Goal: Task Accomplishment & Management: Use online tool/utility

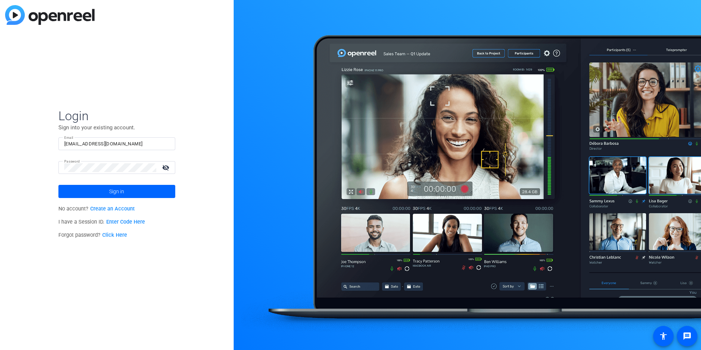
click at [222, 151] on div "Login Sign into your existing account. Email dheiberger@openreel.com Password v…" at bounding box center [117, 175] width 234 height 350
click at [98, 145] on input "dheiberger@openreel.com" at bounding box center [116, 144] width 105 height 9
click at [274, 150] on div at bounding box center [467, 175] width 467 height 350
click at [100, 144] on input "dheiberger@openreel.com" at bounding box center [116, 144] width 105 height 9
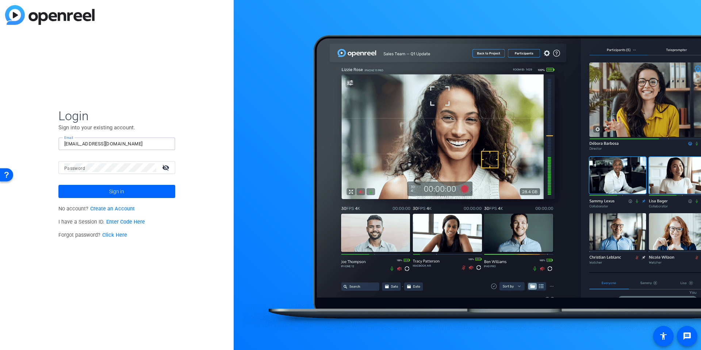
click at [100, 144] on input "dheiberger@openreel.com" at bounding box center [116, 144] width 105 height 9
click at [161, 142] on img at bounding box center [163, 144] width 5 height 9
click at [244, 166] on div at bounding box center [467, 175] width 467 height 350
click at [131, 140] on input "studiosupport" at bounding box center [116, 144] width 105 height 9
click at [161, 142] on img at bounding box center [163, 144] width 5 height 9
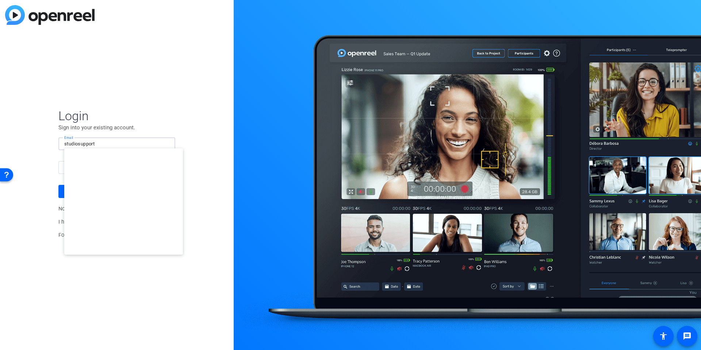
type input "[EMAIL_ADDRESS][DOMAIN_NAME]"
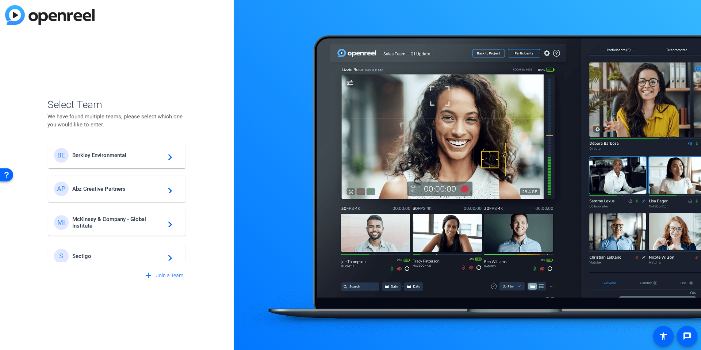
click at [213, 179] on div "Select Team We have found multiple teams, please select which one you would lik…" at bounding box center [117, 175] width 234 height 350
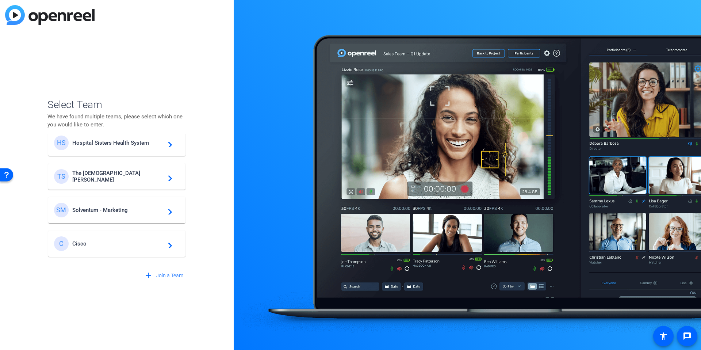
scroll to position [277, 0]
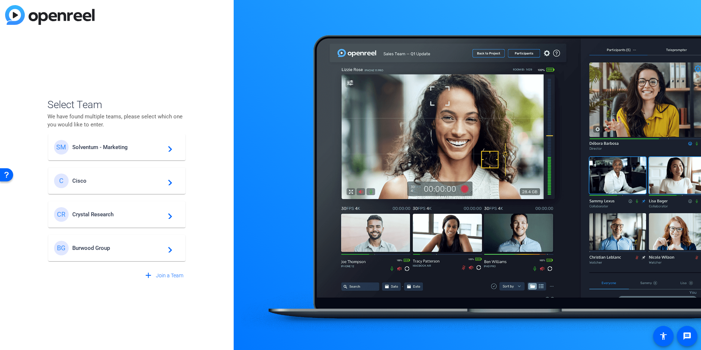
click at [103, 245] on span "Burwood Group" at bounding box center [117, 248] width 91 height 7
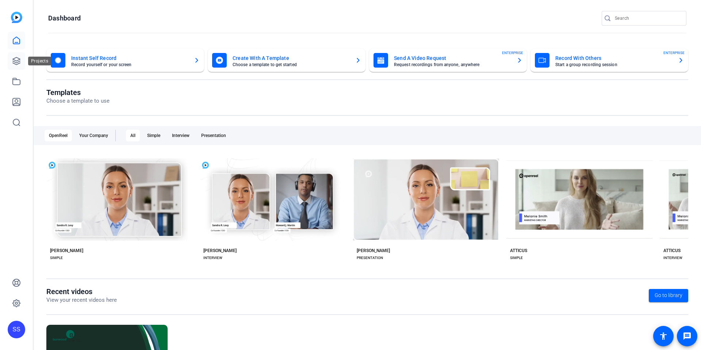
click at [15, 64] on icon at bounding box center [16, 60] width 7 height 7
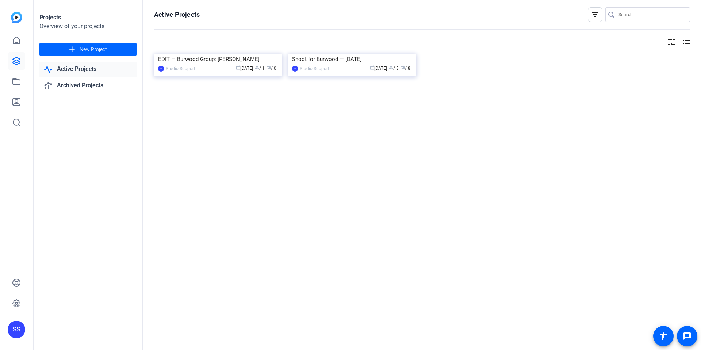
click at [74, 212] on div "Projects Overview of your projects add New Project Active Projects Archived Pro…" at bounding box center [89, 175] width 110 height 350
click at [205, 196] on div "Active Projects filter_list tune list EDIT — Burwood Group: Jim Hart SS Studio …" at bounding box center [422, 175] width 558 height 350
click at [89, 175] on div "Projects Overview of your projects add New Project Active Projects Archived Pro…" at bounding box center [89, 175] width 110 height 350
click at [83, 49] on span "New Project" at bounding box center [93, 50] width 27 height 8
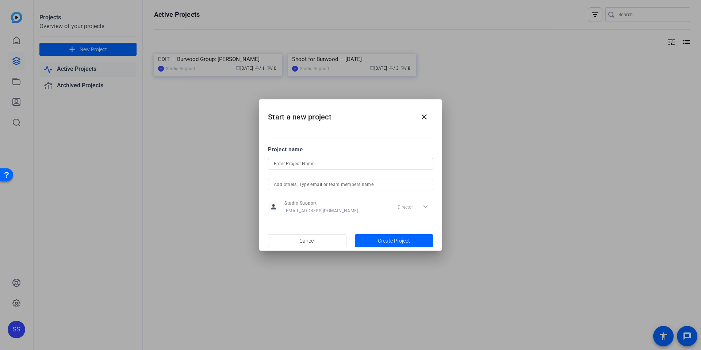
click at [311, 168] on div at bounding box center [350, 164] width 153 height 12
click at [421, 114] on mat-icon "close" at bounding box center [424, 116] width 9 height 9
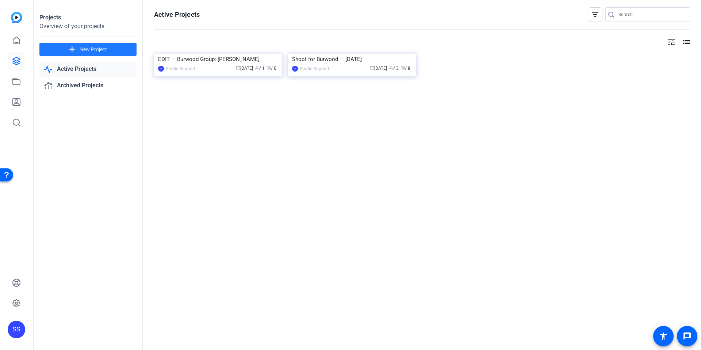
click at [249, 201] on div "Active Projects filter_list tune list EDIT — Burwood Group: Jim Hart SS Studio …" at bounding box center [422, 175] width 558 height 350
click at [67, 133] on div "Projects Overview of your projects add New Project Active Projects Archived Pro…" at bounding box center [89, 175] width 110 height 350
click at [68, 52] on mat-icon "add" at bounding box center [72, 49] width 9 height 9
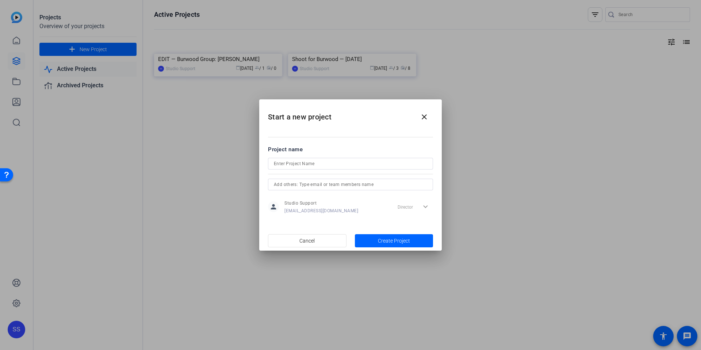
click at [332, 118] on h2 "Start a new project close" at bounding box center [350, 114] width 183 height 30
click at [310, 161] on input at bounding box center [350, 163] width 153 height 9
click at [271, 137] on mat-dialog-content "Project name person Studio Support studiosupport+3@openreel.com Director expand…" at bounding box center [350, 180] width 183 height 102
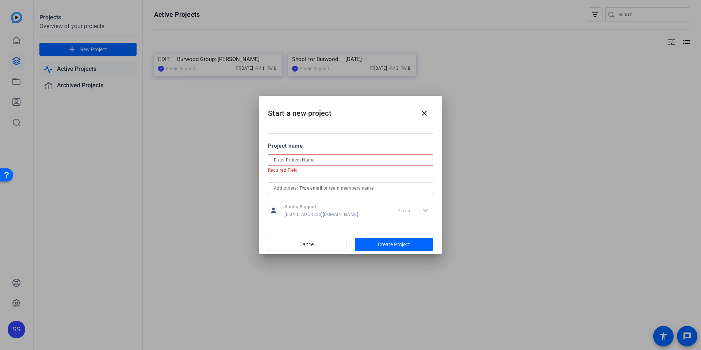
click at [303, 161] on input at bounding box center [350, 160] width 153 height 9
click at [305, 161] on input at bounding box center [350, 160] width 153 height 9
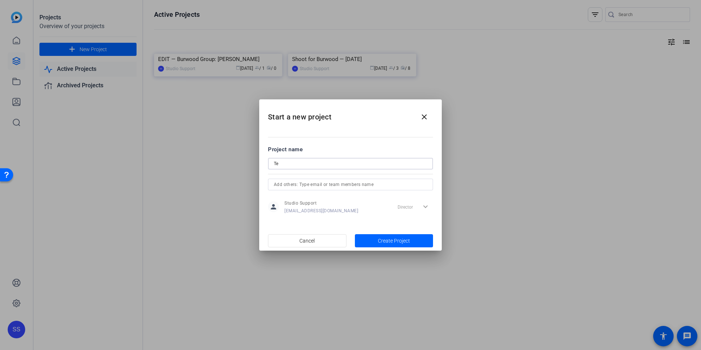
type input "T"
type input "Tech Check Project"
click at [385, 243] on span "Create Project" at bounding box center [394, 241] width 32 height 8
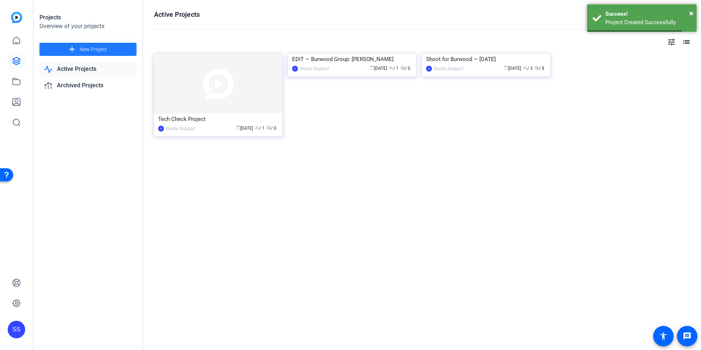
click at [212, 104] on img at bounding box center [218, 84] width 128 height 60
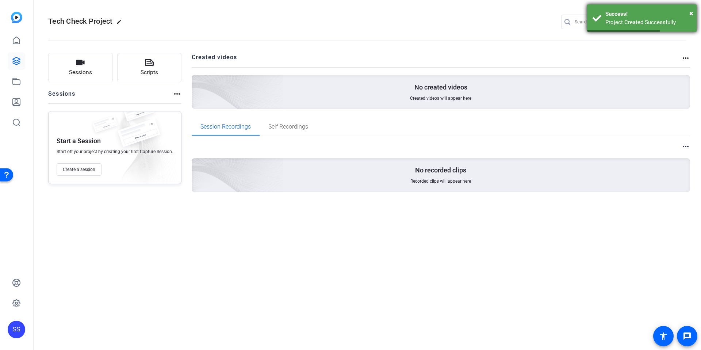
click at [562, 54] on h2 "Created videos" at bounding box center [437, 60] width 490 height 14
click at [689, 12] on div "Success!" at bounding box center [649, 14] width 86 height 8
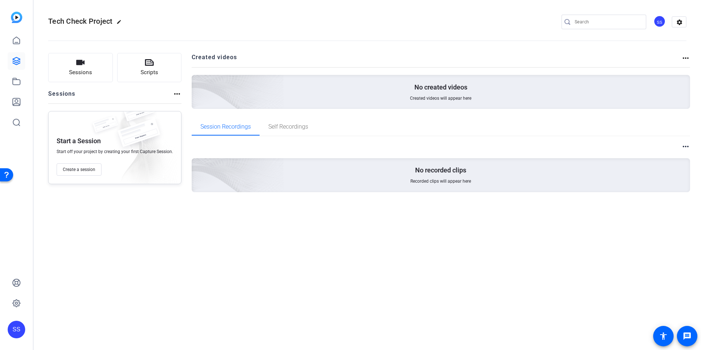
click at [655, 20] on div "SS" at bounding box center [660, 21] width 12 height 12
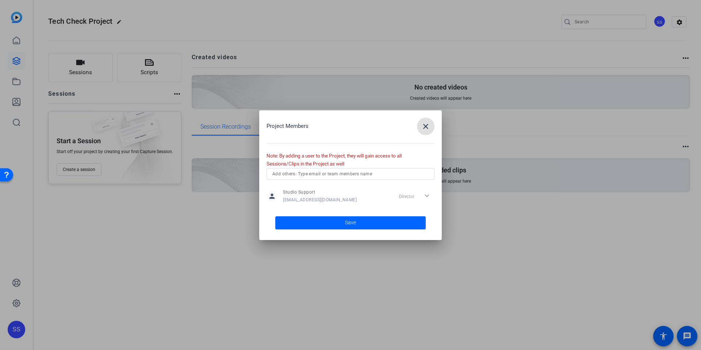
click at [276, 174] on input "text" at bounding box center [350, 173] width 156 height 9
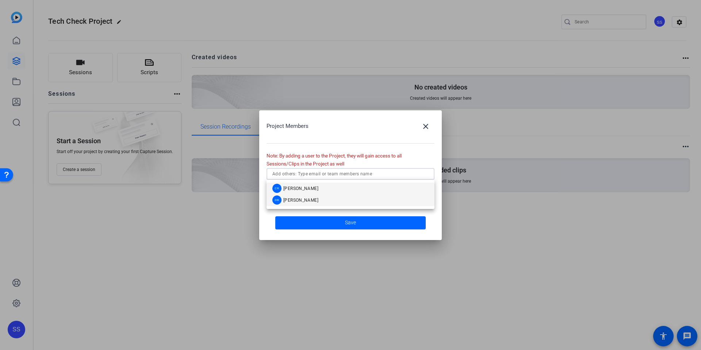
click at [359, 197] on mat-option "DB Denise Bahs" at bounding box center [351, 200] width 168 height 12
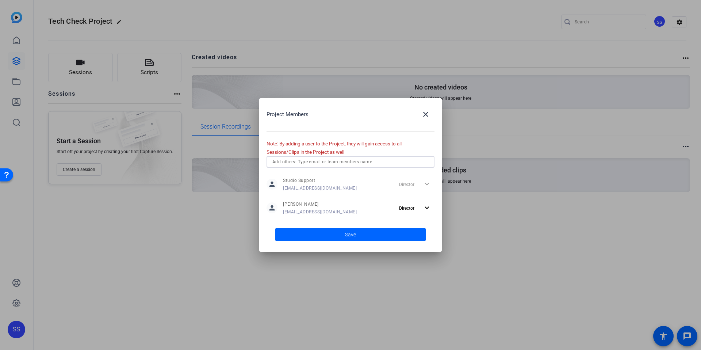
click at [308, 164] on input "text" at bounding box center [350, 161] width 156 height 9
click at [306, 176] on span "[PERSON_NAME]" at bounding box center [300, 176] width 35 height 6
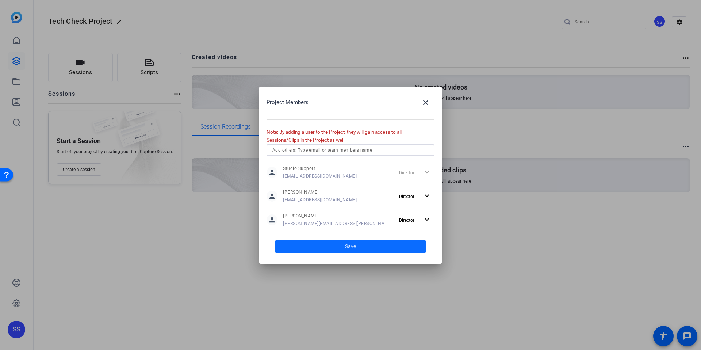
click at [330, 247] on span at bounding box center [350, 247] width 150 height 18
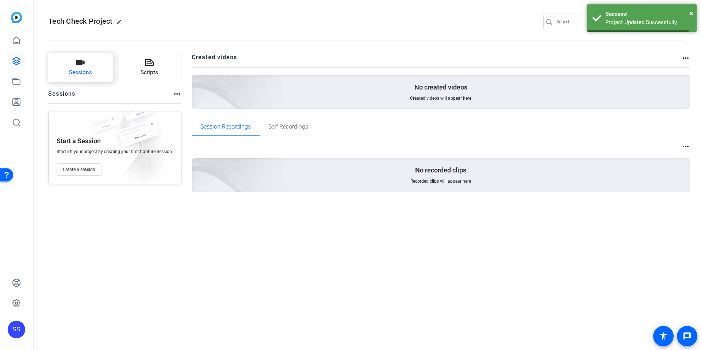
click at [71, 69] on span "Sessions" at bounding box center [80, 72] width 23 height 8
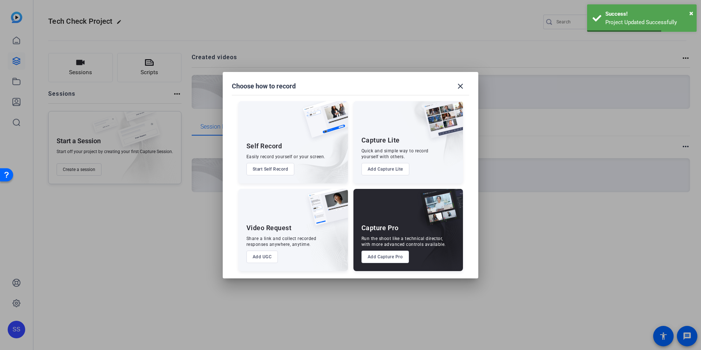
click at [390, 253] on button "Add Capture Pro" at bounding box center [386, 257] width 48 height 12
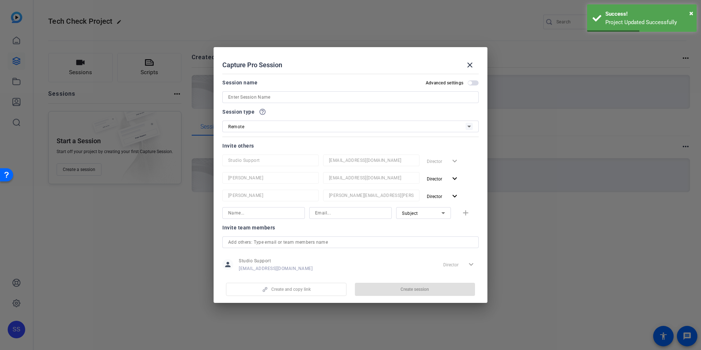
click at [264, 101] on input at bounding box center [350, 97] width 245 height 9
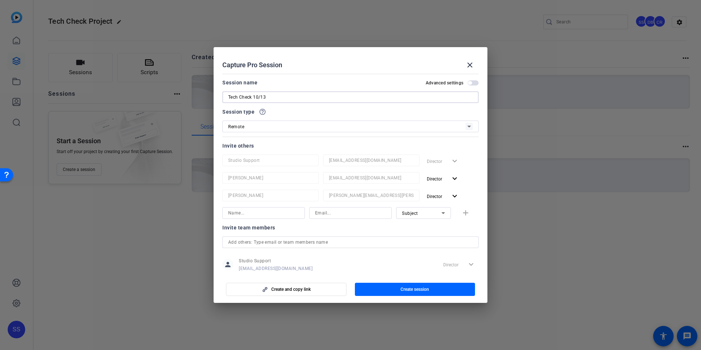
type input "Tech Check 10/13"
click at [351, 85] on div "Session name Advanced settings" at bounding box center [350, 82] width 256 height 9
click at [384, 232] on div "Invite team members" at bounding box center [350, 227] width 256 height 9
click at [420, 295] on span "button" at bounding box center [415, 289] width 121 height 18
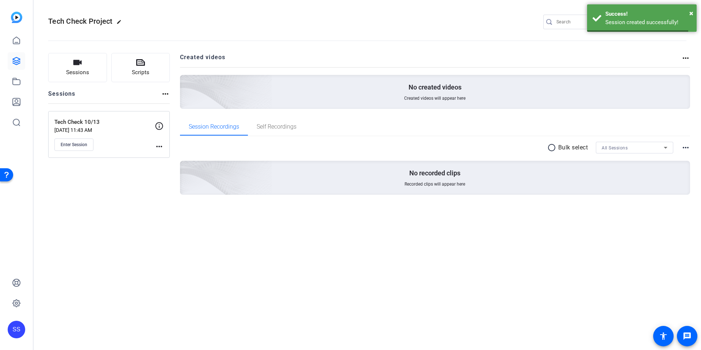
click at [186, 62] on h2 "Created videos" at bounding box center [431, 60] width 502 height 14
drag, startPoint x: 173, startPoint y: 51, endPoint x: 139, endPoint y: 6, distance: 56.0
click at [173, 51] on div "Sessions Scripts Sessions more_horiz Tech Check 10/13 Oct 13, 2025 @ 11:43 AM E…" at bounding box center [368, 135] width 668 height 183
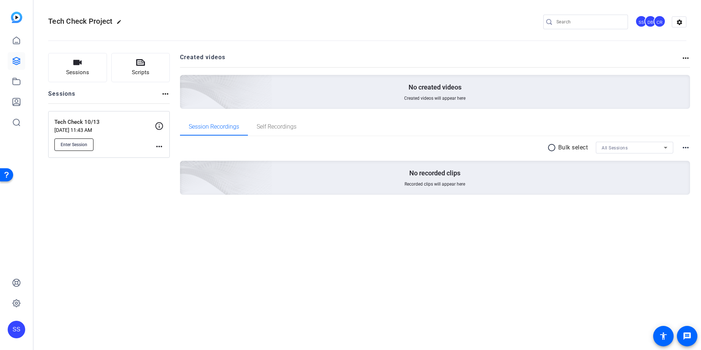
drag, startPoint x: 121, startPoint y: 233, endPoint x: 83, endPoint y: 150, distance: 91.3
click at [120, 230] on div "Tech Check Project edit SS DB CR settings Sessions Scripts Sessions more_horiz …" at bounding box center [368, 175] width 668 height 350
click at [80, 134] on div "Tech Check 10/13 Oct 13, 2025 @ 11:43 AM Enter Session" at bounding box center [104, 134] width 100 height 33
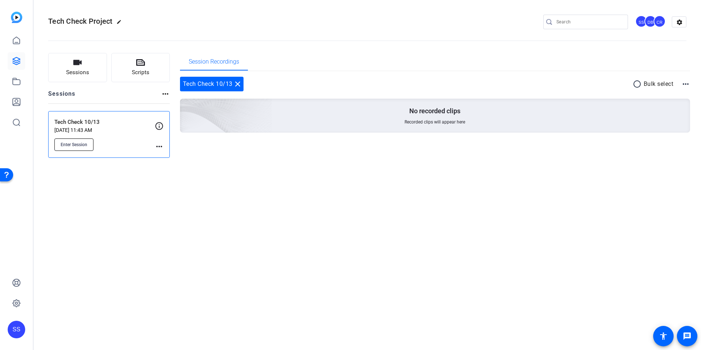
click at [65, 144] on span "Enter Session" at bounding box center [74, 145] width 27 height 6
click at [676, 26] on mat-icon "settings" at bounding box center [679, 22] width 15 height 11
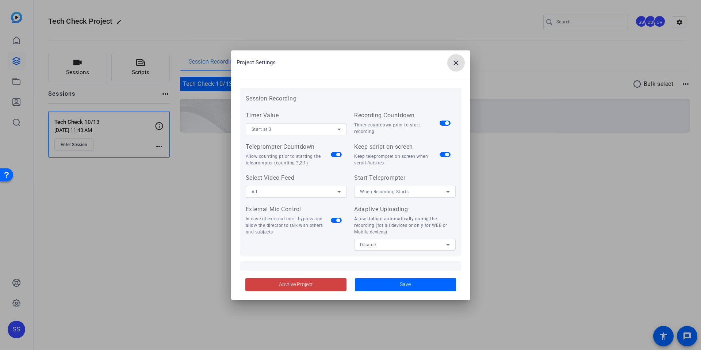
scroll to position [151, 0]
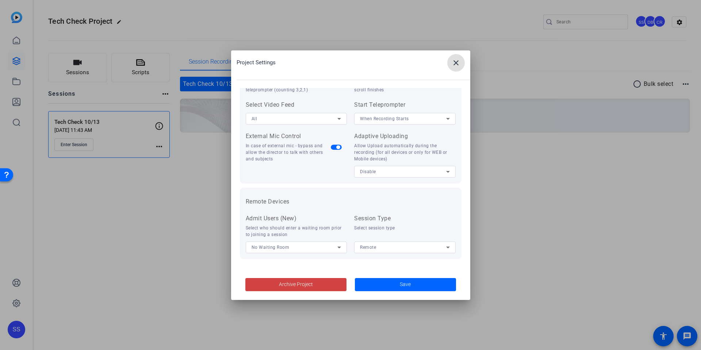
click at [373, 175] on div "Disable" at bounding box center [403, 171] width 86 height 9
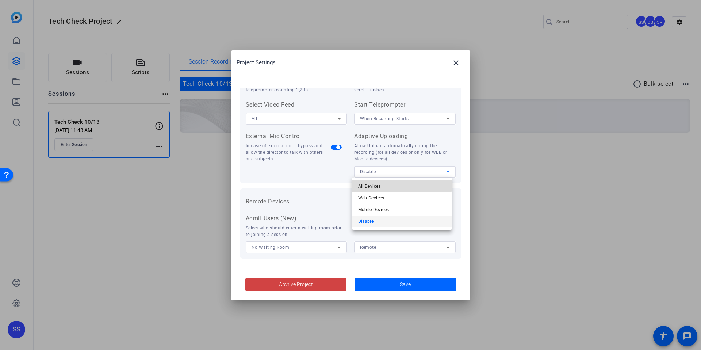
click at [370, 183] on span "All Devices" at bounding box center [369, 186] width 23 height 9
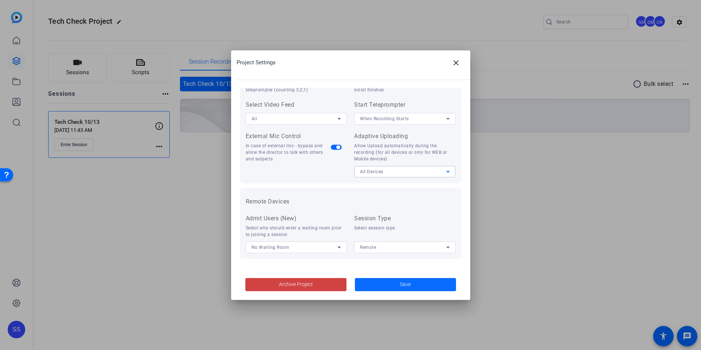
click at [411, 285] on button "Save" at bounding box center [405, 284] width 101 height 13
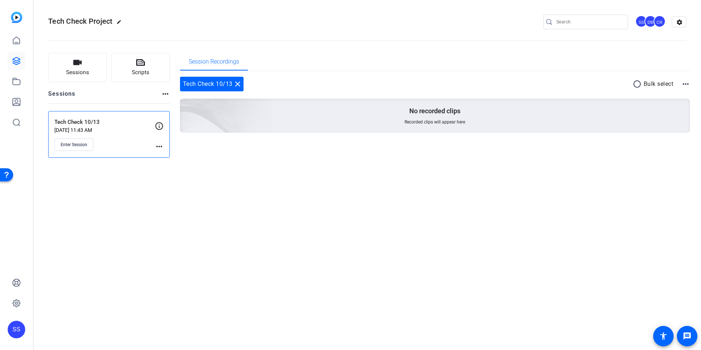
drag, startPoint x: 184, startPoint y: 49, endPoint x: 234, endPoint y: 71, distance: 55.0
click at [184, 49] on openreel-divider-bar at bounding box center [367, 38] width 638 height 22
click at [237, 83] on mat-icon "close" at bounding box center [237, 84] width 9 height 9
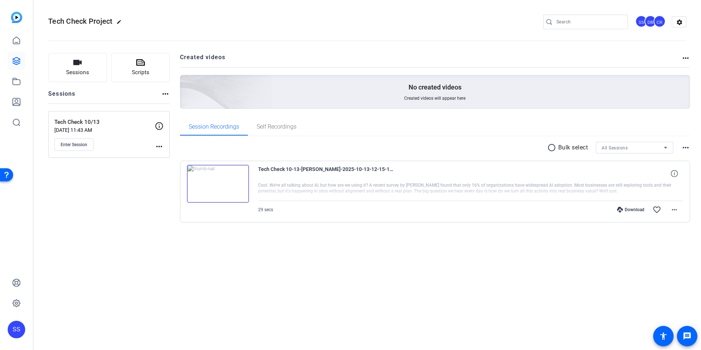
click at [183, 48] on openreel-divider-bar at bounding box center [367, 38] width 638 height 22
click at [14, 323] on div "SS" at bounding box center [17, 330] width 18 height 18
click at [81, 321] on mat-icon "logout" at bounding box center [84, 323] width 9 height 9
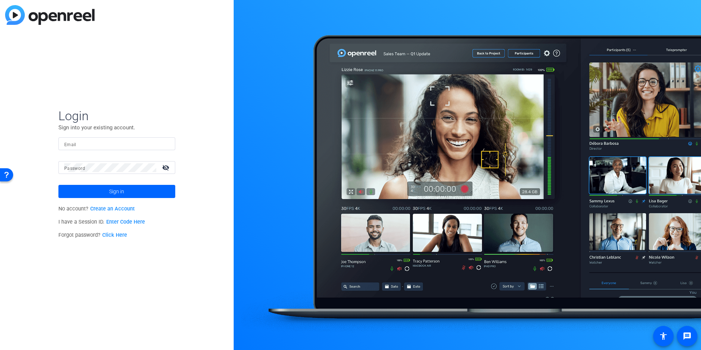
type input "dheiberger@openreel.com"
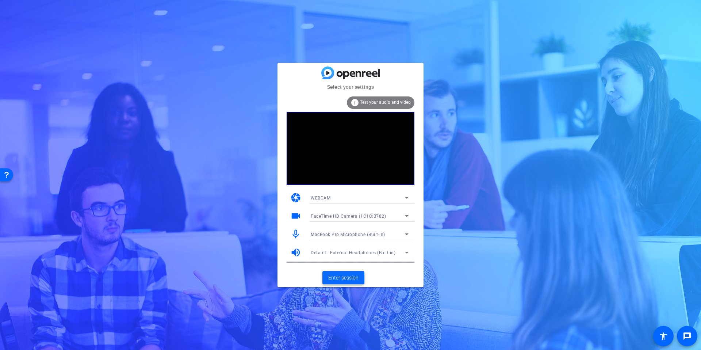
click at [351, 279] on span "Enter session" at bounding box center [343, 278] width 30 height 8
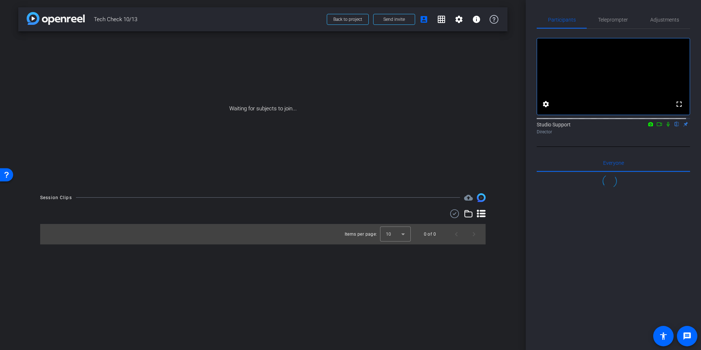
click at [667, 127] on icon at bounding box center [668, 124] width 3 height 5
click at [657, 127] on icon at bounding box center [660, 124] width 6 height 5
click at [392, 22] on span "Send invite" at bounding box center [394, 19] width 22 height 6
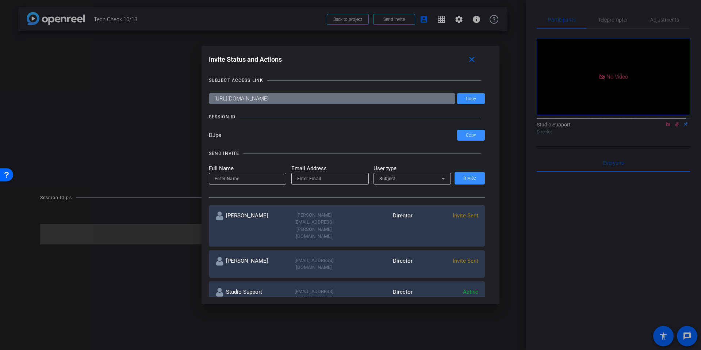
click at [377, 66] on h1 "Invite Status and Actions close" at bounding box center [351, 61] width 284 height 16
click at [378, 65] on div "Invite Status and Actions close" at bounding box center [347, 59] width 276 height 13
click at [470, 96] on span "Copy" at bounding box center [471, 98] width 10 height 5
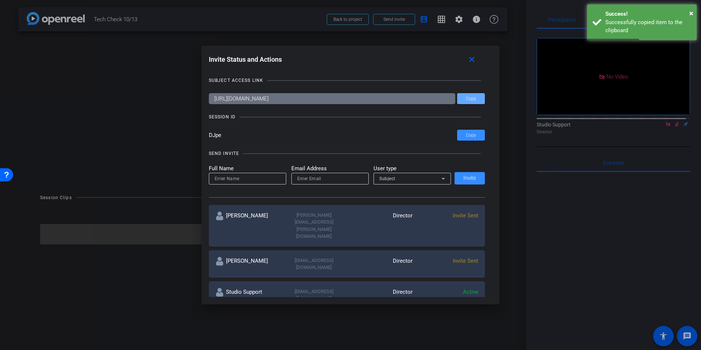
click at [396, 60] on div "Invite Status and Actions close" at bounding box center [347, 59] width 276 height 13
click at [477, 60] on mat-icon "close" at bounding box center [471, 59] width 9 height 9
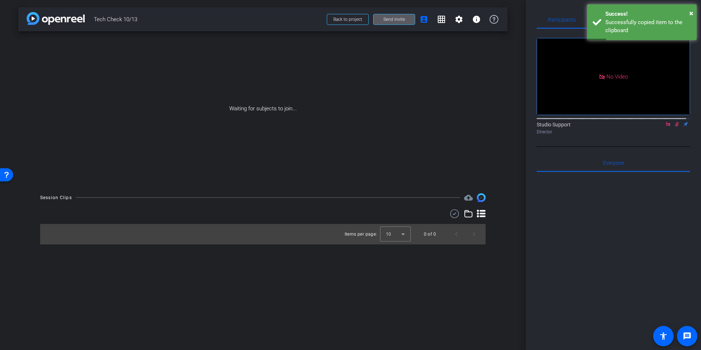
click at [502, 116] on div "Waiting for subjects to join..." at bounding box center [262, 108] width 489 height 154
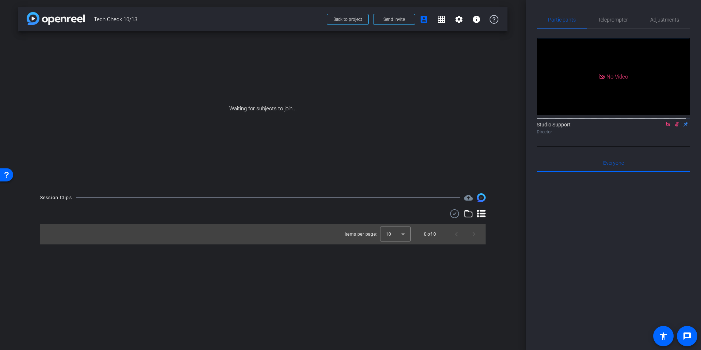
click at [205, 16] on span "Tech Check 10/13" at bounding box center [208, 19] width 229 height 15
click at [518, 79] on div "arrow_back Tech Check 10/13 Back to project Send invite account_box grid_on set…" at bounding box center [263, 175] width 526 height 350
click at [519, 77] on div "arrow_back Tech Check 10/13 Back to project Send invite account_box grid_on set…" at bounding box center [263, 175] width 526 height 350
click at [506, 179] on div "Waiting for subjects to join..." at bounding box center [262, 108] width 489 height 154
click at [519, 157] on div "arrow_back Tech Check 10/13 Back to project Send invite account_box grid_on set…" at bounding box center [263, 175] width 526 height 350
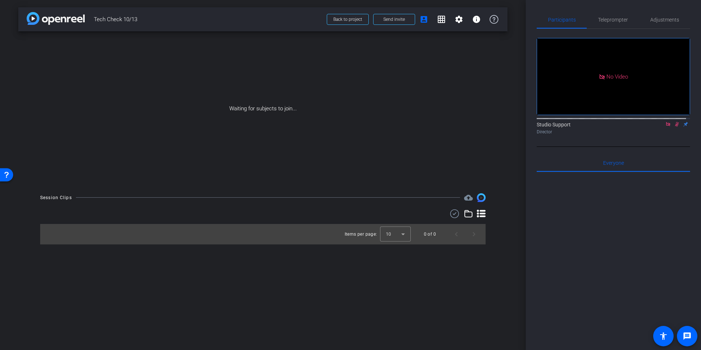
click at [519, 27] on div "arrow_back Tech Check 10/13 Back to project Send invite account_box grid_on set…" at bounding box center [263, 175] width 526 height 350
click at [518, 140] on div "arrow_back Tech Check 10/13 Back to project Send invite account_box grid_on set…" at bounding box center [263, 175] width 526 height 350
click at [518, 139] on div "arrow_back Tech Check 10/13 Back to project Send invite account_box grid_on set…" at bounding box center [263, 175] width 526 height 350
click at [518, 16] on div "arrow_back Tech Check 10/13 Back to project Send invite account_box grid_on set…" at bounding box center [263, 175] width 526 height 350
click at [516, 163] on div "arrow_back Tech Check 10/13 Back to project Send invite account_box grid_on set…" at bounding box center [263, 175] width 526 height 350
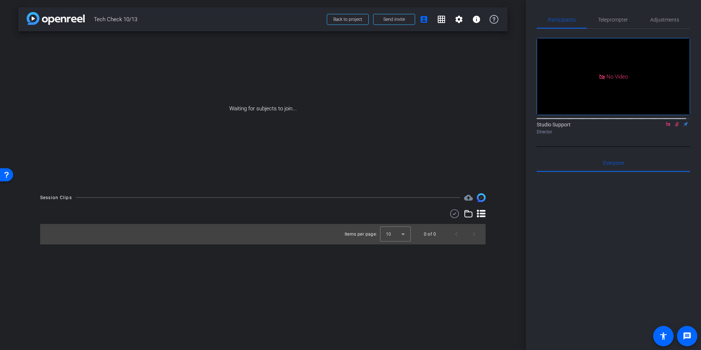
click at [516, 164] on div "arrow_back Tech Check 10/13 Back to project Send invite account_box grid_on set…" at bounding box center [263, 175] width 526 height 350
click at [521, 172] on div "arrow_back Tech Check 10/13 Back to project Send invite account_box grid_on set…" at bounding box center [263, 175] width 526 height 350
click at [511, 159] on div "arrow_back Tech Check 10/13 Back to project Send invite account_box grid_on set…" at bounding box center [263, 175] width 526 height 350
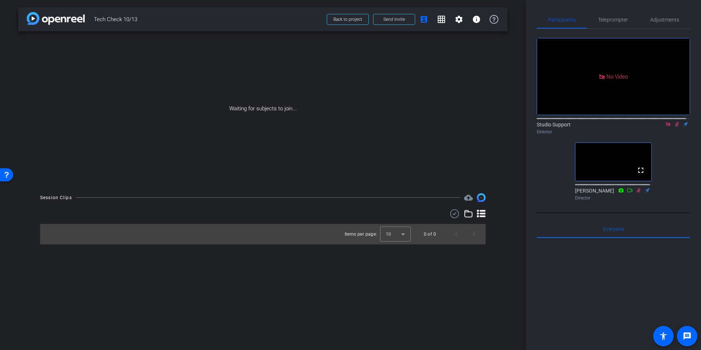
click at [516, 150] on div "arrow_back Tech Check 10/13 Back to project Send invite account_box grid_on set…" at bounding box center [263, 175] width 526 height 350
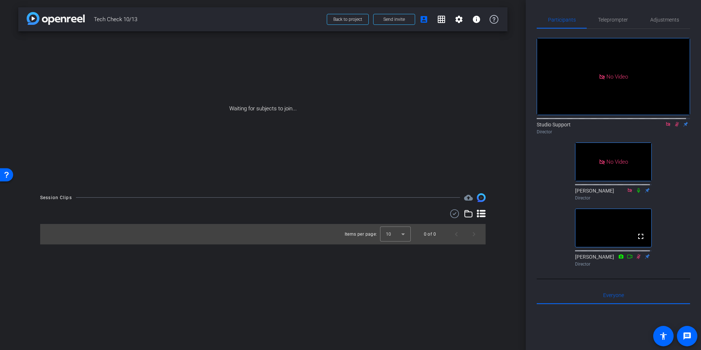
click at [637, 192] on icon at bounding box center [638, 190] width 3 height 5
click at [513, 157] on div "arrow_back Tech Check 10/13 Back to project Send invite account_box grid_on set…" at bounding box center [263, 175] width 526 height 350
click at [512, 210] on div "arrow_back Tech Check 10/13 Back to project Send invite account_box grid_on set…" at bounding box center [263, 175] width 526 height 350
click at [519, 144] on div "arrow_back Tech Check 10/13 Back to project Send invite account_box grid_on set…" at bounding box center [263, 175] width 526 height 350
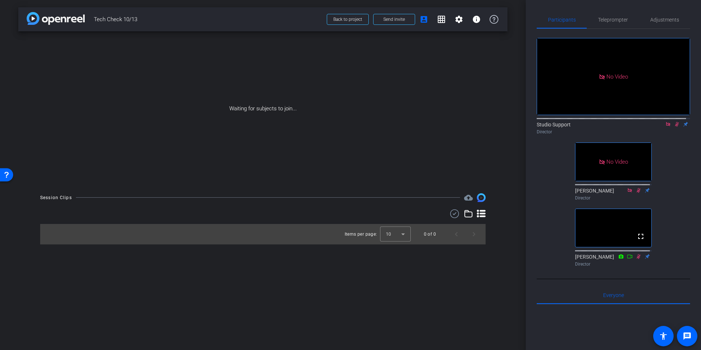
click at [523, 22] on div "arrow_back Tech Check 10/13 Back to project Send invite account_box grid_on set…" at bounding box center [263, 175] width 526 height 350
click at [520, 24] on div "arrow_back Tech Check 10/13 Back to project Send invite account_box grid_on set…" at bounding box center [263, 175] width 526 height 350
click at [519, 125] on div "arrow_back Tech Check 10/13 Back to project Send invite account_box grid_on set…" at bounding box center [263, 175] width 526 height 350
click at [518, 141] on div "arrow_back Tech Check 10/13 Back to project Send invite account_box grid_on set…" at bounding box center [263, 175] width 526 height 350
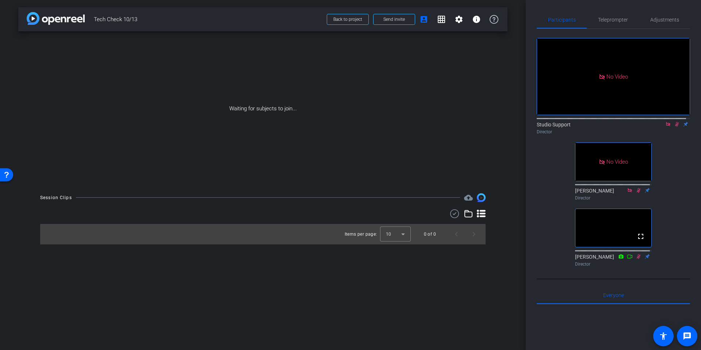
click at [666, 126] on icon at bounding box center [668, 124] width 4 height 4
click at [667, 127] on icon at bounding box center [669, 124] width 4 height 5
click at [548, 21] on span "Participants" at bounding box center [562, 19] width 28 height 5
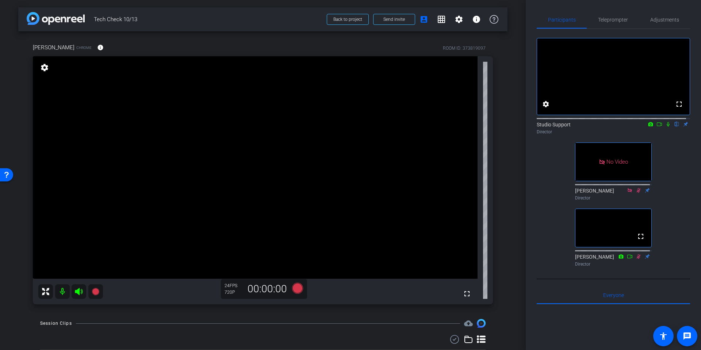
click at [498, 140] on div "[PERSON_NAME] Chrome info ROOM ID: 373819097 fullscreen settings 24 FPS 720P 00…" at bounding box center [262, 171] width 489 height 280
click at [499, 144] on div "[PERSON_NAME] Chrome info ROOM ID: 373819097 fullscreen settings 24 FPS 720P 00…" at bounding box center [262, 171] width 489 height 280
click at [684, 24] on div "Adjustments" at bounding box center [664, 20] width 51 height 18
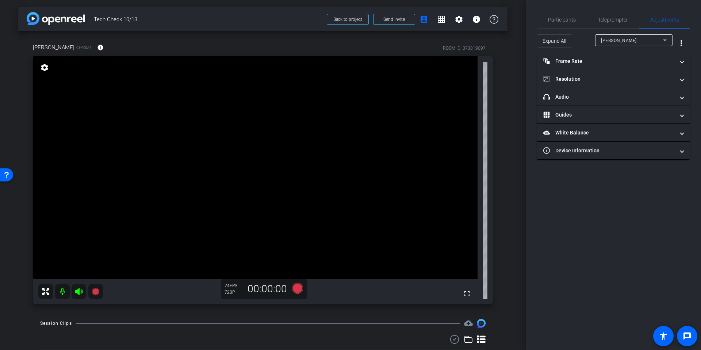
click at [514, 106] on div "arrow_back Tech Check 10/13 Back to project Send invite account_box grid_on set…" at bounding box center [263, 175] width 526 height 350
click at [583, 96] on mat-panel-title "headphone icon Audio" at bounding box center [608, 97] width 131 height 8
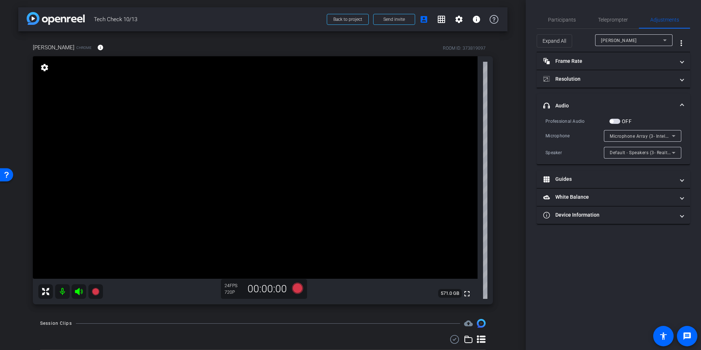
click at [503, 142] on div "[PERSON_NAME] Chrome info ROOM ID: 373819097 fullscreen settings 571.0 GB 24 FP…" at bounding box center [262, 171] width 489 height 280
click at [556, 12] on span "Participants" at bounding box center [562, 20] width 28 height 18
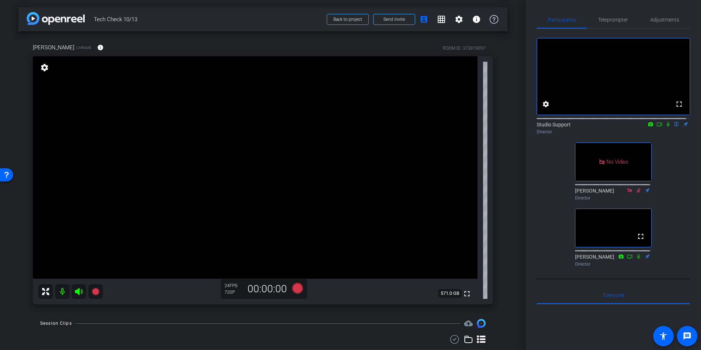
click at [501, 135] on div "[PERSON_NAME] Chrome info ROOM ID: 373819097 fullscreen settings 571.0 GB 24 FP…" at bounding box center [262, 171] width 489 height 280
click at [610, 20] on span "Teleprompter" at bounding box center [613, 19] width 30 height 5
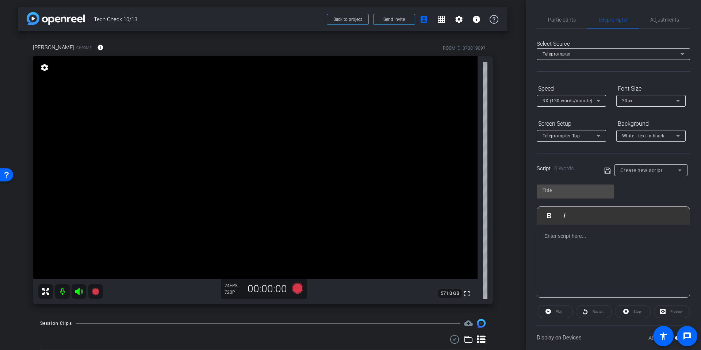
click at [653, 170] on span "Create new script" at bounding box center [642, 170] width 43 height 6
click at [641, 200] on span "[PERSON_NAME]" at bounding box center [637, 196] width 37 height 9
type input "[PERSON_NAME]"
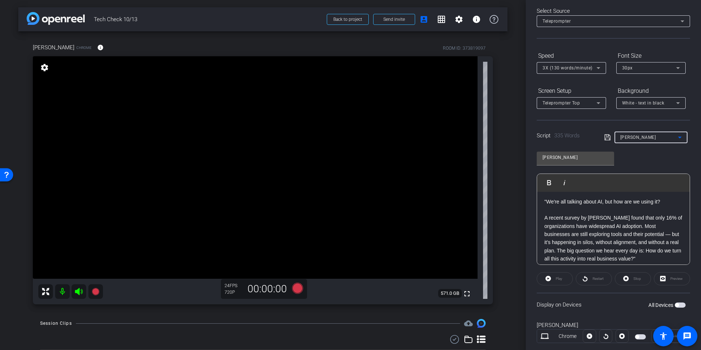
scroll to position [49, 0]
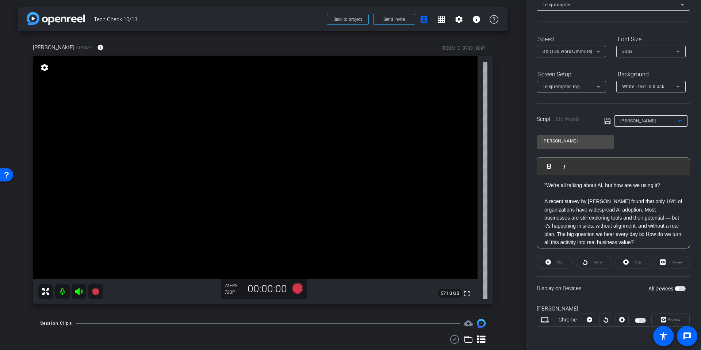
click at [690, 216] on div "Participants Teleprompter Adjustments settings Studio Support flip Director [PE…" at bounding box center [613, 175] width 175 height 350
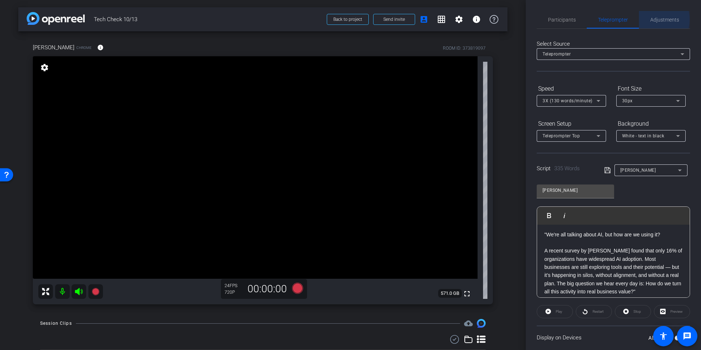
click at [650, 19] on span "Adjustments" at bounding box center [664, 19] width 29 height 5
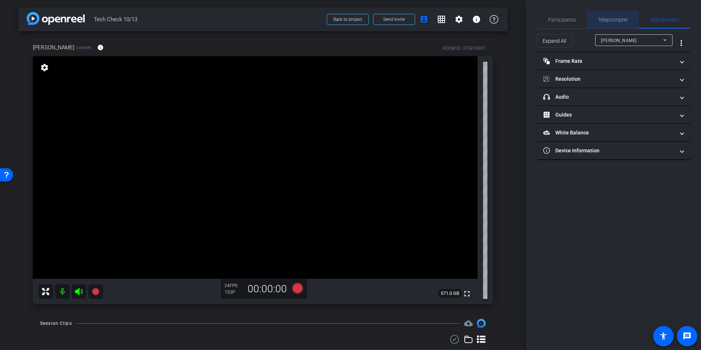
click at [615, 23] on span "Teleprompter" at bounding box center [613, 20] width 30 height 18
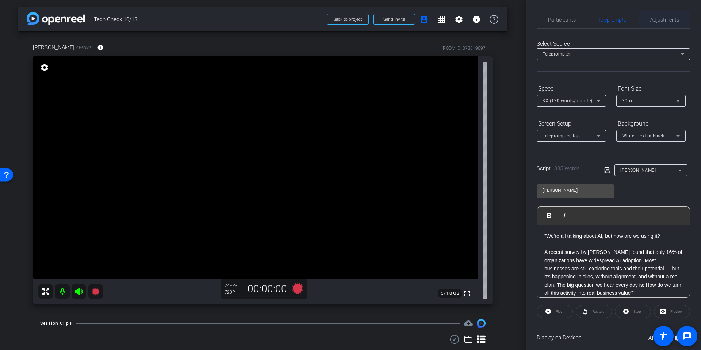
click at [660, 23] on span "Adjustments" at bounding box center [664, 20] width 29 height 18
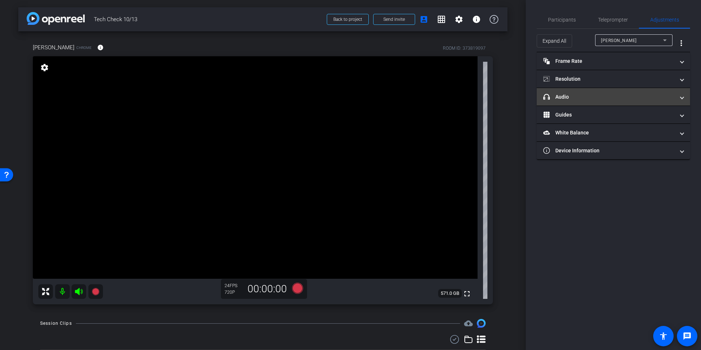
click at [588, 97] on mat-panel-title "headphone icon Audio" at bounding box center [608, 97] width 131 height 8
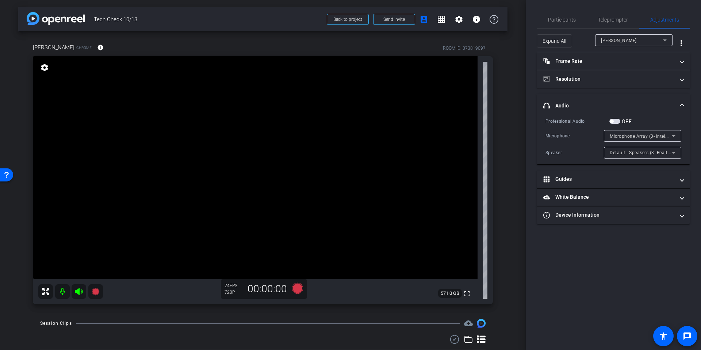
click at [497, 137] on div "[PERSON_NAME] Chrome info ROOM ID: 373819097 fullscreen settings 571.0 GB 24 FP…" at bounding box center [262, 171] width 489 height 280
click at [503, 136] on div "[PERSON_NAME] Chrome info ROOM ID: 373819097 fullscreen settings 571.0 GB 24 FP…" at bounding box center [262, 171] width 489 height 280
click at [643, 135] on span "Microphone Array (3- Intel® Smart Sound Technology for Digital Microphones)" at bounding box center [693, 136] width 167 height 6
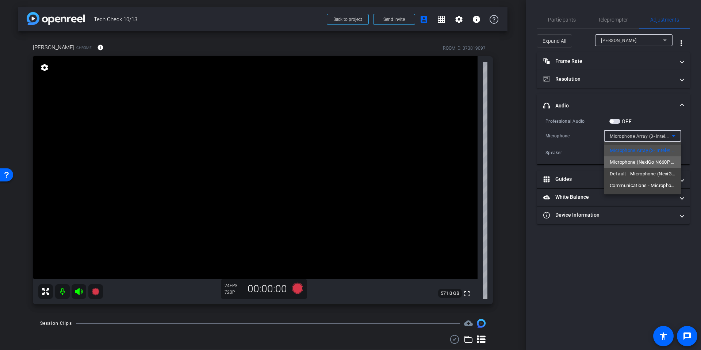
click at [634, 161] on span "Microphone (NexiGo N660P FHD Webcam Audio) (0bda:0567)" at bounding box center [643, 162] width 66 height 9
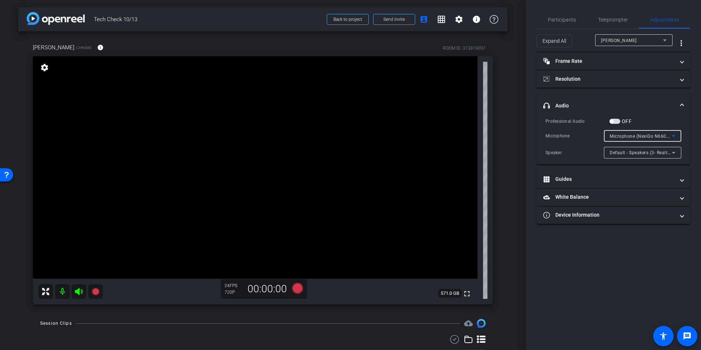
click at [505, 146] on div "arrow_back Tech Check 10/13 Back to project Send invite account_box grid_on set…" at bounding box center [263, 175] width 526 height 350
click at [505, 147] on div "arrow_back Tech Check 10/13 Back to project Send invite account_box grid_on set…" at bounding box center [263, 175] width 526 height 350
click at [505, 127] on div "arrow_back Tech Check 10/13 Back to project Send invite account_box grid_on set…" at bounding box center [263, 175] width 526 height 350
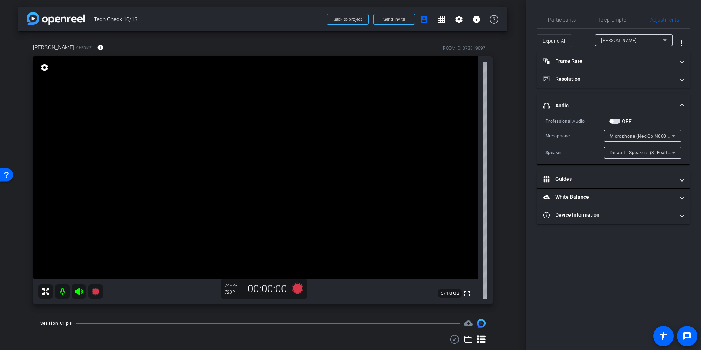
click at [505, 127] on div "arrow_back Tech Check 10/13 Back to project Send invite account_box grid_on set…" at bounding box center [263, 175] width 526 height 350
click at [514, 112] on div "arrow_back Tech Check 10/13 Back to project Send invite account_box grid_on set…" at bounding box center [263, 175] width 526 height 350
click at [578, 80] on mat-panel-title "Resolution" at bounding box center [608, 79] width 131 height 8
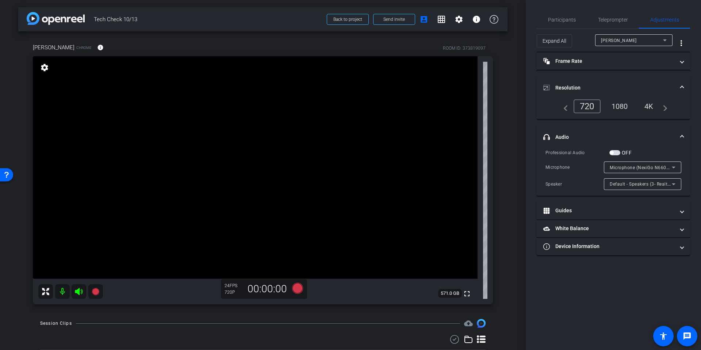
click at [621, 107] on div "1080" at bounding box center [619, 106] width 27 height 12
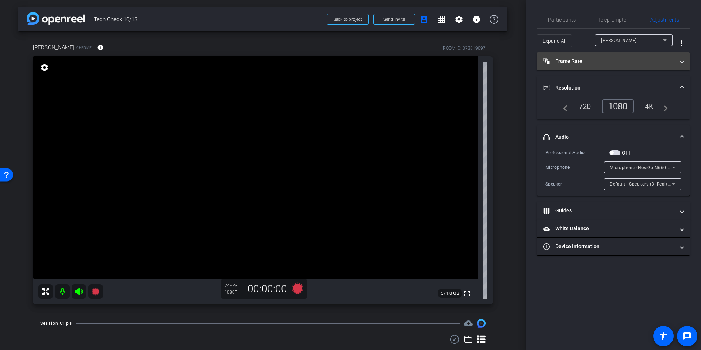
click at [577, 59] on mat-panel-title "Frame Rate Frame Rate" at bounding box center [608, 61] width 131 height 8
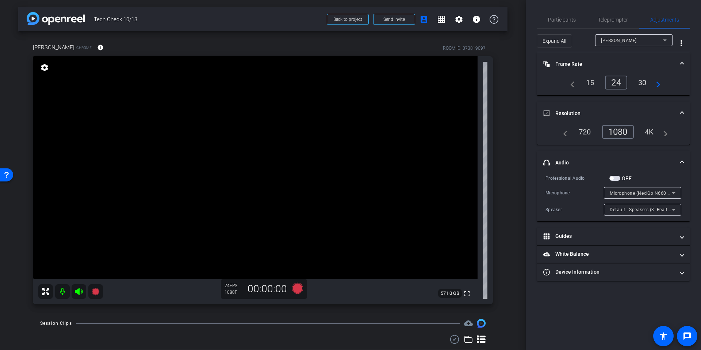
click at [503, 101] on div "[PERSON_NAME] Chrome info ROOM ID: 373819097 fullscreen settings 571.0 GB 24 FP…" at bounding box center [262, 171] width 489 height 280
click at [639, 84] on div "30" at bounding box center [642, 82] width 19 height 12
click at [508, 160] on div "arrow_back Tech Check 10/13 Back to project Send invite account_box grid_on set…" at bounding box center [263, 175] width 526 height 350
click at [97, 48] on mat-icon "info" at bounding box center [100, 47] width 7 height 7
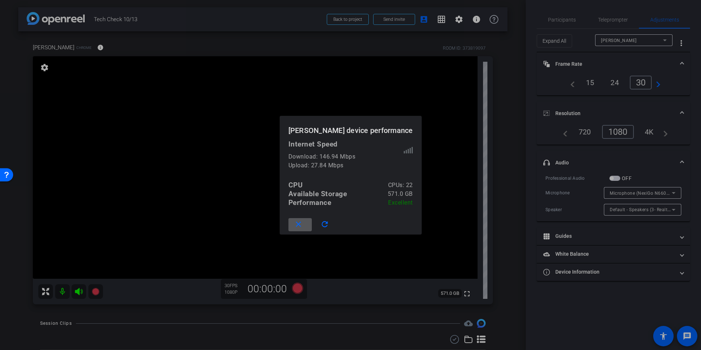
click at [508, 163] on div at bounding box center [350, 175] width 701 height 350
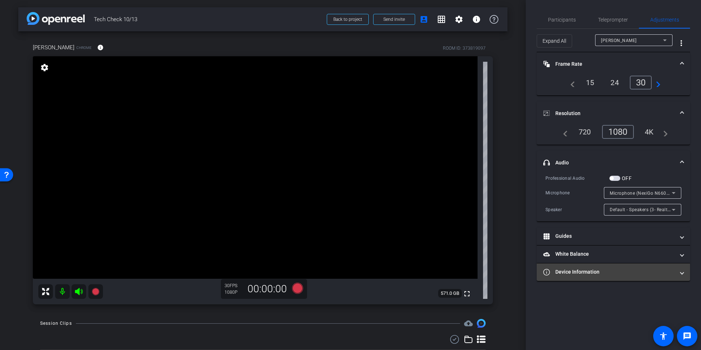
click at [604, 276] on mat-expansion-panel-header "Device Information" at bounding box center [613, 272] width 153 height 18
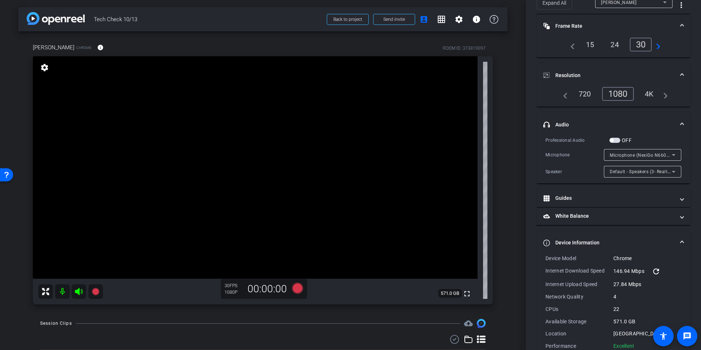
scroll to position [55, 0]
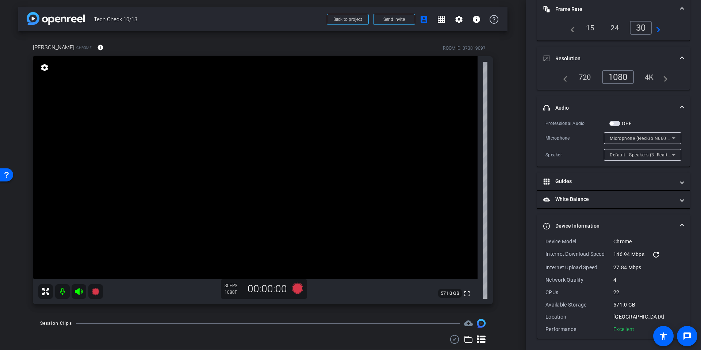
drag, startPoint x: 633, startPoint y: 328, endPoint x: 539, endPoint y: 244, distance: 125.7
click at [539, 244] on div "Device Model Chrome Internet Download Speed 146.94 Mbps refresh Internet Upload…" at bounding box center [613, 288] width 153 height 101
copy div "Device Model Chrome Internet Download Speed 146.94 Mbps refresh Internet Upload…"
click at [509, 139] on div "arrow_back Tech Check 10/13 Back to project Send invite account_box grid_on set…" at bounding box center [263, 175] width 526 height 350
drag, startPoint x: 509, startPoint y: 139, endPoint x: 543, endPoint y: 146, distance: 35.1
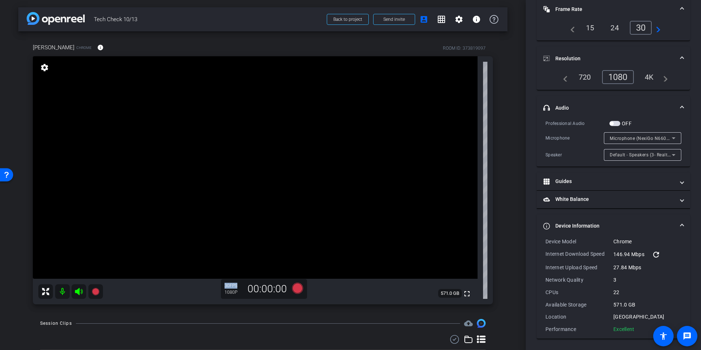
click at [509, 139] on div "arrow_back Tech Check 10/13 Back to project Send invite account_box grid_on set…" at bounding box center [263, 175] width 526 height 350
click at [516, 110] on div "arrow_back Tech Check 10/13 Back to project Send invite account_box grid_on set…" at bounding box center [263, 175] width 526 height 350
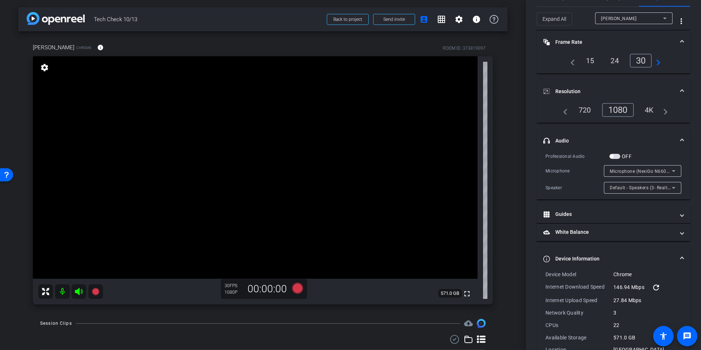
scroll to position [0, 0]
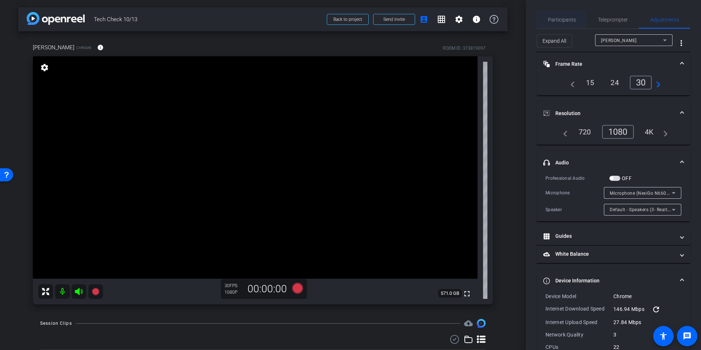
click at [562, 20] on span "Participants" at bounding box center [562, 19] width 28 height 5
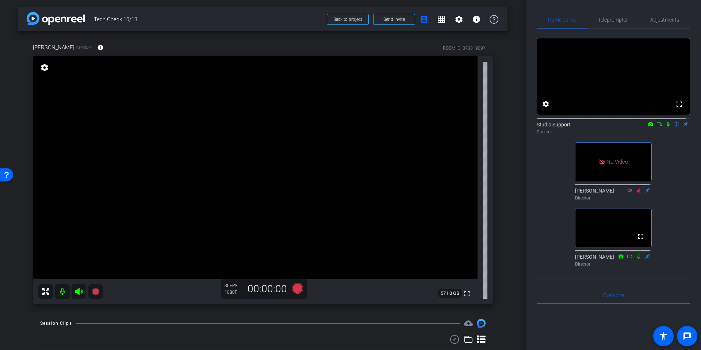
click at [515, 131] on div "arrow_back Tech Check 10/13 Back to project Send invite account_box grid_on set…" at bounding box center [263, 175] width 526 height 350
drag, startPoint x: 436, startPoint y: 46, endPoint x: 502, endPoint y: 47, distance: 65.4
click at [502, 47] on div "[PERSON_NAME] Chrome info ROOM ID: 373819097 fullscreen settings 571.0 GB 30 FP…" at bounding box center [262, 171] width 489 height 280
copy div "ROOM ID: 373819097"
drag, startPoint x: 507, startPoint y: 149, endPoint x: 600, endPoint y: 64, distance: 125.4
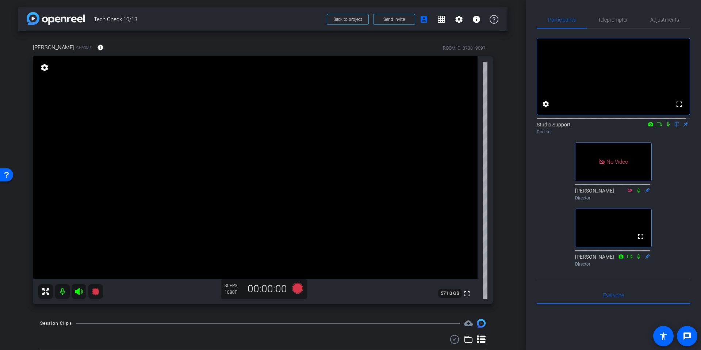
click at [507, 148] on div "arrow_back Tech Check 10/13 Back to project Send invite account_box grid_on set…" at bounding box center [263, 175] width 526 height 350
click at [658, 19] on span "Adjustments" at bounding box center [664, 19] width 29 height 5
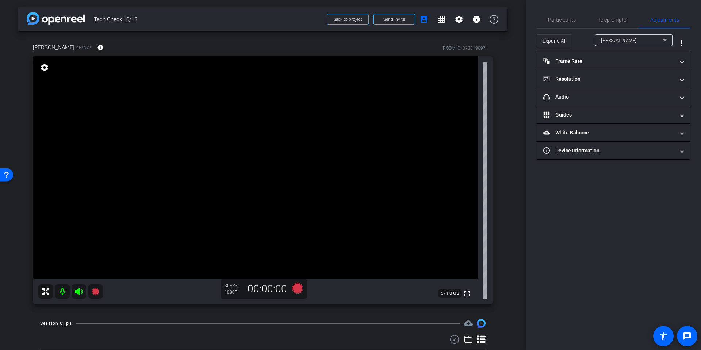
click at [517, 141] on div "arrow_back Tech Check 10/13 Back to project Send invite account_box grid_on set…" at bounding box center [263, 175] width 526 height 350
click at [630, 148] on mat-panel-title "Device Information" at bounding box center [608, 151] width 131 height 8
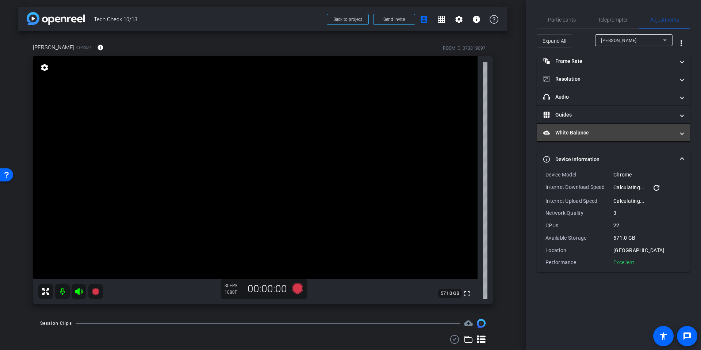
click at [594, 132] on mat-panel-title "White Balance White Balance" at bounding box center [608, 133] width 131 height 8
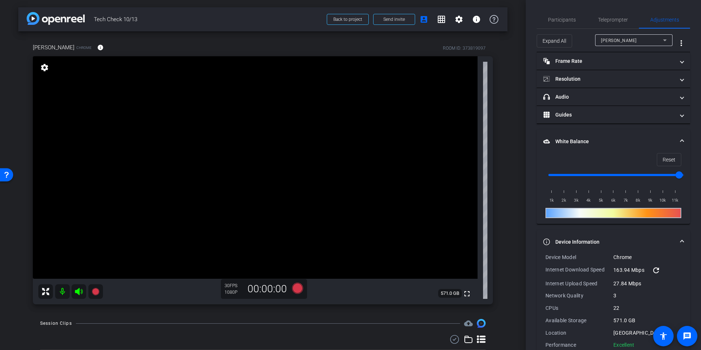
click at [596, 141] on mat-panel-title "White Balance White Balance" at bounding box center [608, 142] width 131 height 8
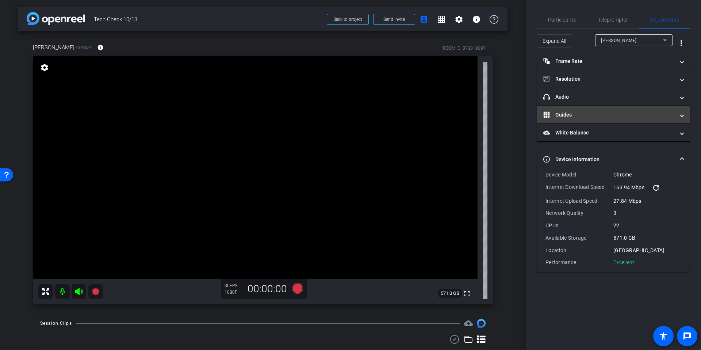
click at [576, 118] on mat-expansion-panel-header "Guides" at bounding box center [613, 115] width 153 height 18
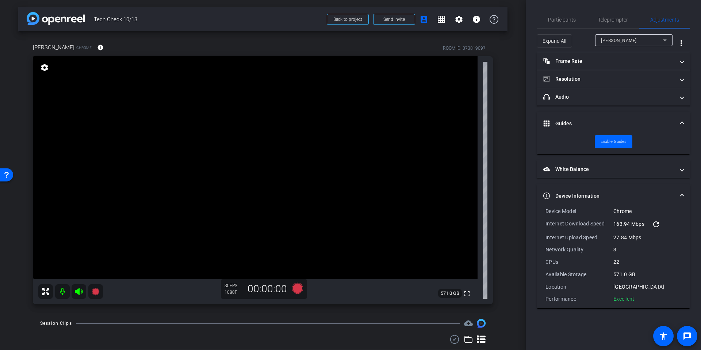
click at [576, 118] on mat-expansion-panel-header "Guides" at bounding box center [613, 123] width 153 height 23
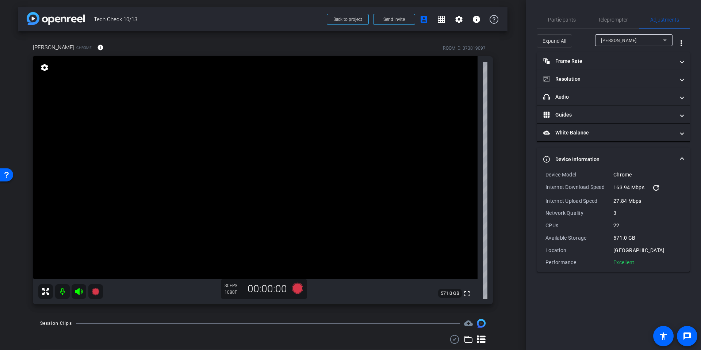
drag, startPoint x: 503, startPoint y: 131, endPoint x: 567, endPoint y: 98, distance: 72.5
click at [503, 131] on div "[PERSON_NAME] Chrome info ROOM ID: 373819097 fullscreen settings 571.0 GB 30 FP…" at bounding box center [262, 171] width 489 height 280
click at [580, 96] on mat-panel-title "headphone icon Audio" at bounding box center [608, 97] width 131 height 8
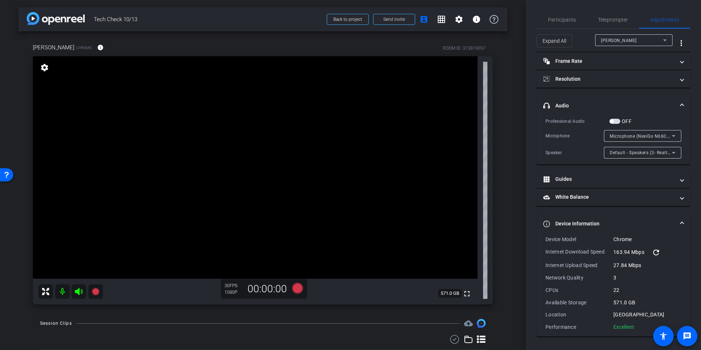
click at [513, 141] on div "arrow_back Tech Check 10/13 Back to project Send invite account_box grid_on set…" at bounding box center [263, 175] width 526 height 350
click at [622, 151] on span "Default - Speakers (3- Realtek(R) Audio)" at bounding box center [652, 152] width 84 height 6
click at [516, 140] on div at bounding box center [350, 175] width 701 height 350
click at [506, 144] on div "arrow_back Tech Check 10/13 Back to project Send invite account_box grid_on set…" at bounding box center [263, 175] width 526 height 350
click at [552, 26] on span "Participants" at bounding box center [562, 20] width 28 height 18
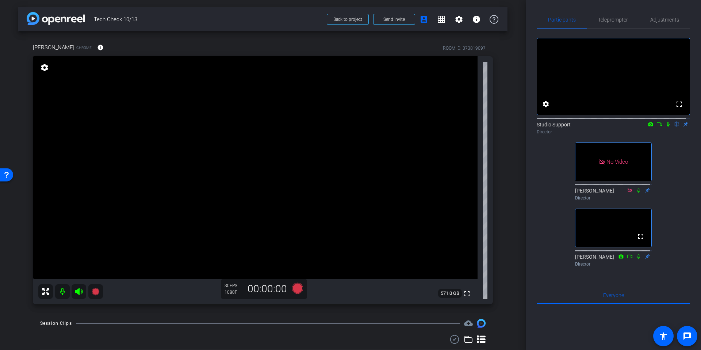
click at [514, 135] on div "arrow_back Tech Check 10/13 Back to project Send invite account_box grid_on set…" at bounding box center [263, 175] width 526 height 350
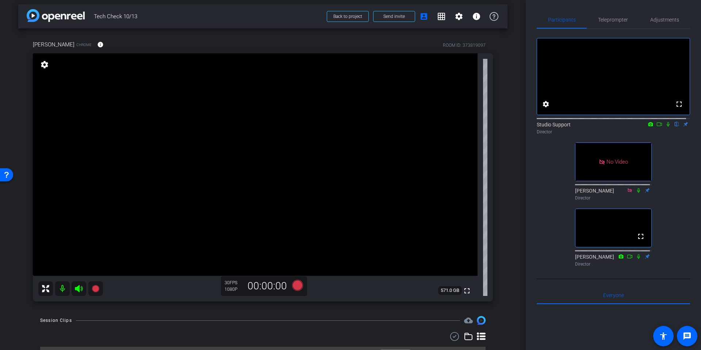
scroll to position [4, 0]
click at [498, 131] on div "[PERSON_NAME] Chrome info ROOM ID: 373819097 fullscreen settings 571.0 GB 30 FP…" at bounding box center [262, 167] width 489 height 280
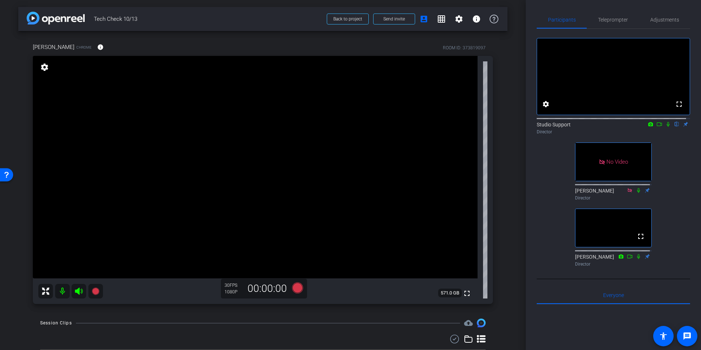
scroll to position [0, 0]
click at [500, 179] on div "[PERSON_NAME] Chrome info ROOM ID: 373819097 fullscreen settings 571.0 GB 30 FP…" at bounding box center [262, 171] width 489 height 280
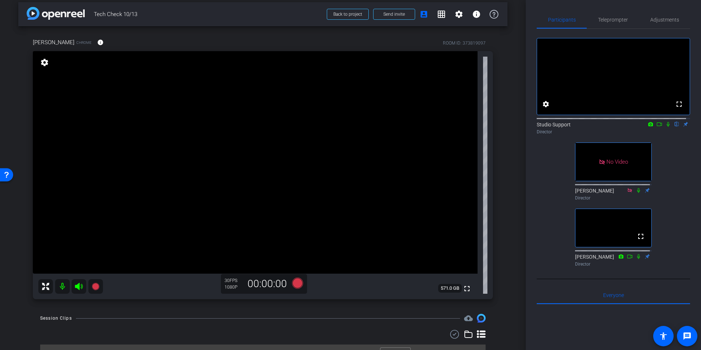
scroll to position [20, 0]
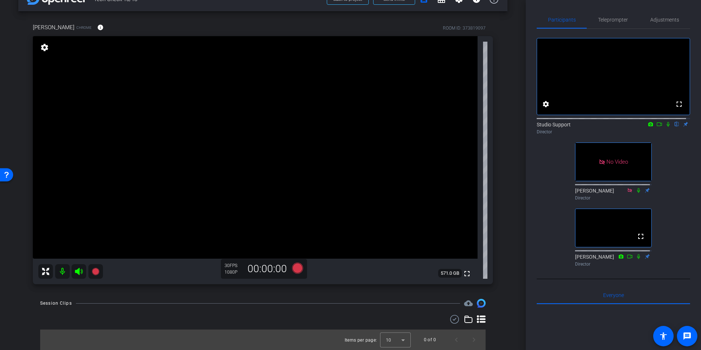
click at [511, 126] on div "arrow_back Tech Check 10/13 Back to project Send invite account_box grid_on set…" at bounding box center [263, 155] width 526 height 350
click at [616, 20] on span "Teleprompter" at bounding box center [613, 19] width 30 height 5
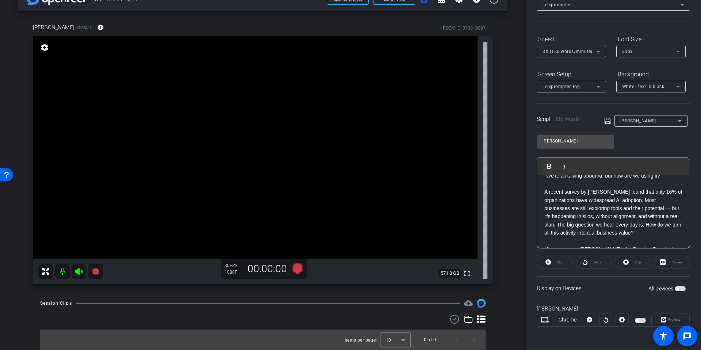
scroll to position [0, 0]
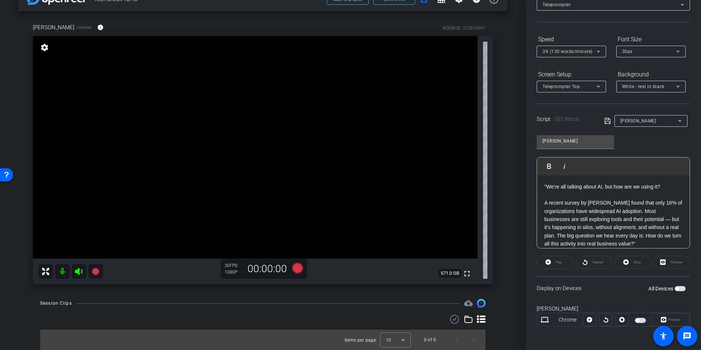
click at [512, 163] on div "arrow_back Tech Check 10/13 Back to project Send invite account_box grid_on set…" at bounding box center [263, 155] width 526 height 350
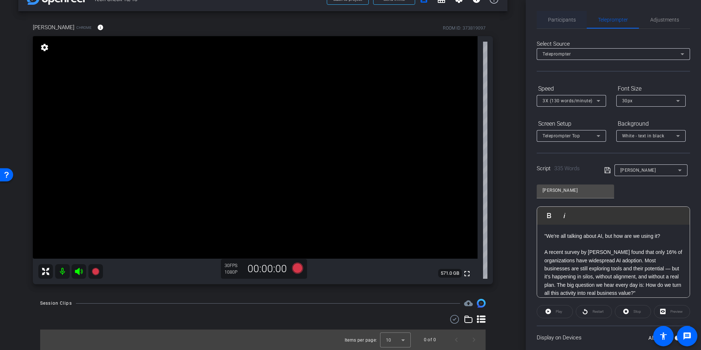
click at [557, 27] on span "Participants" at bounding box center [562, 20] width 28 height 18
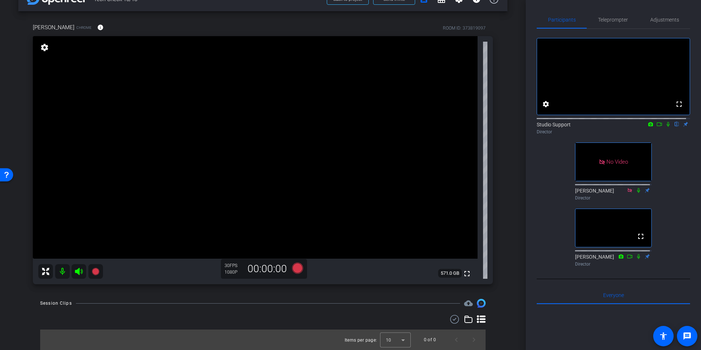
click at [507, 118] on div "arrow_back Tech Check 10/13 Back to project Send invite account_box grid_on set…" at bounding box center [263, 155] width 526 height 350
click at [492, 131] on div "[PERSON_NAME] Chrome info ROOM ID: 373819097 fullscreen settings 571.0 GB 30 FP…" at bounding box center [262, 151] width 489 height 280
click at [618, 17] on span "Teleprompter" at bounding box center [613, 19] width 30 height 5
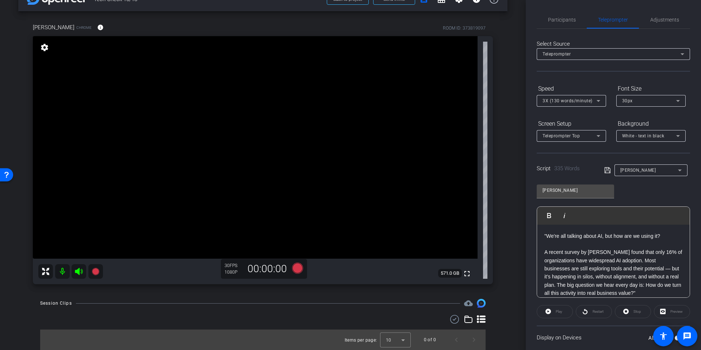
click at [513, 107] on div "arrow_back Tech Check 10/13 Back to project Send invite account_box grid_on set…" at bounding box center [263, 155] width 526 height 350
click at [559, 25] on span "Participants" at bounding box center [562, 20] width 28 height 18
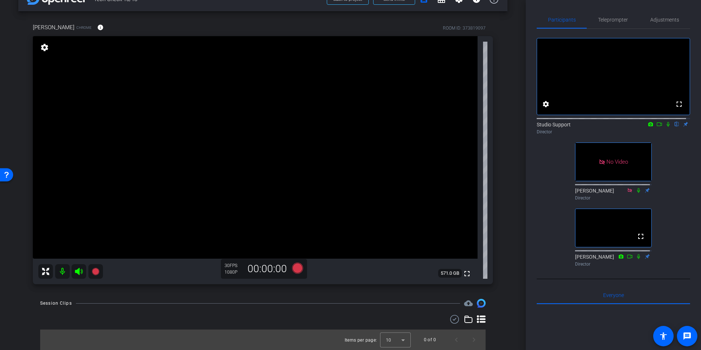
click at [503, 126] on div "[PERSON_NAME] Chrome info ROOM ID: 373819097 fullscreen settings 571.0 GB 30 FP…" at bounding box center [262, 151] width 489 height 280
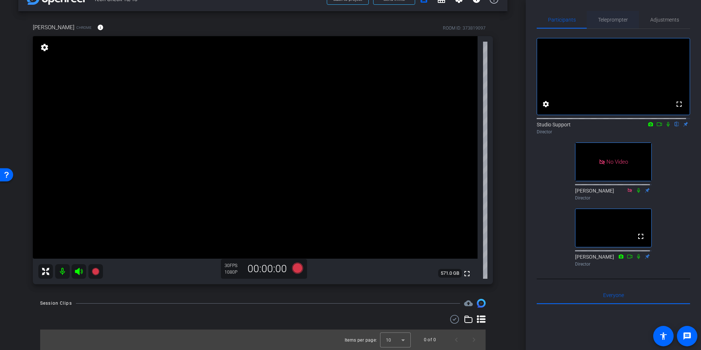
click at [604, 23] on span "Teleprompter" at bounding box center [613, 20] width 30 height 18
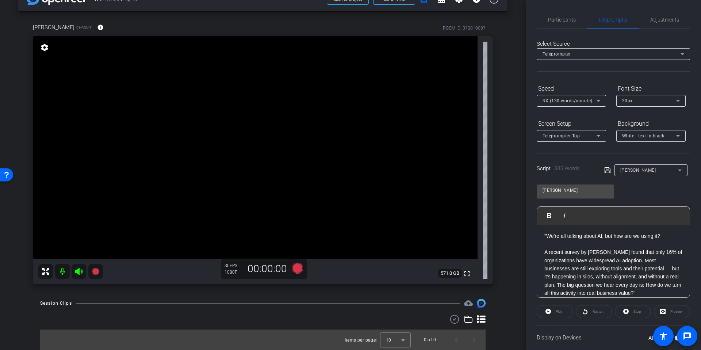
click at [501, 148] on div "[PERSON_NAME] Chrome info ROOM ID: 373819097 fullscreen settings 571.0 GB 30 FP…" at bounding box center [262, 151] width 489 height 280
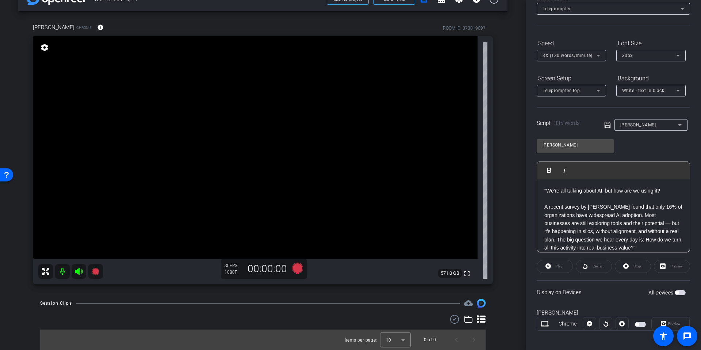
scroll to position [49, 0]
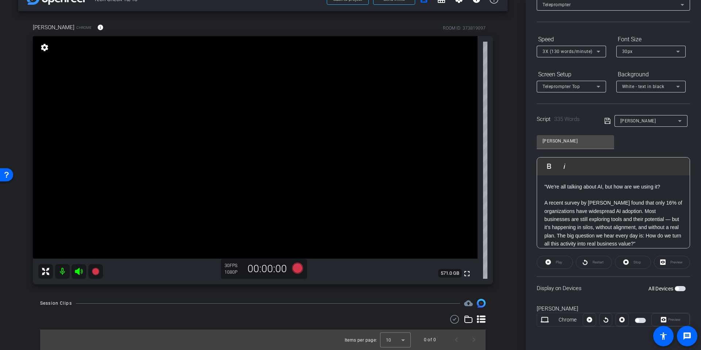
click at [498, 148] on div "[PERSON_NAME] Chrome info ROOM ID: 373819097 fullscreen settings 571.0 GB 30 FP…" at bounding box center [262, 151] width 489 height 280
click at [518, 217] on div "arrow_back Tech Check 10/13 Back to project Send invite account_box grid_on set…" at bounding box center [263, 155] width 526 height 350
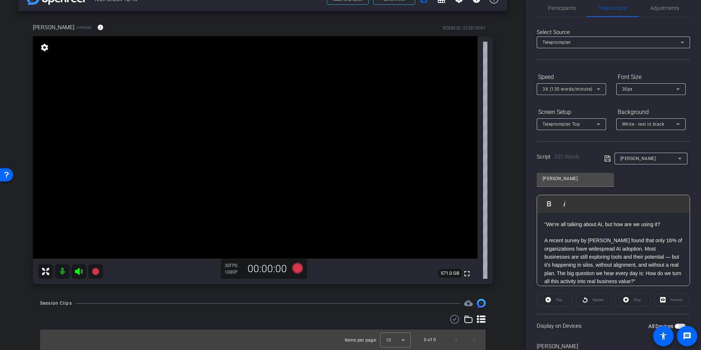
scroll to position [0, 0]
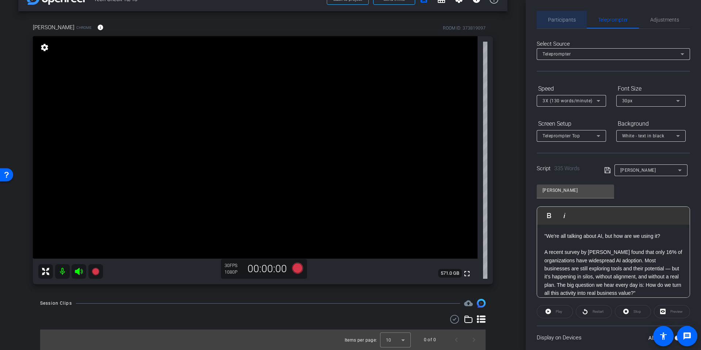
click at [566, 21] on span "Participants" at bounding box center [562, 19] width 28 height 5
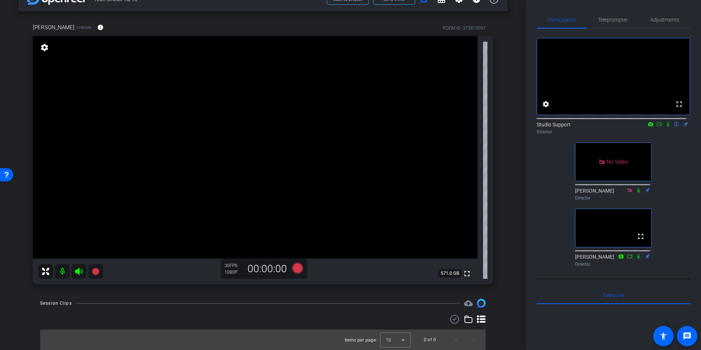
click at [510, 119] on div "arrow_back Tech Check 10/13 Back to project Send invite account_box grid_on set…" at bounding box center [263, 155] width 526 height 350
click at [500, 106] on div "[PERSON_NAME] Chrome info ROOM ID: 373819097 fullscreen settings 571.0 GB 30 FP…" at bounding box center [262, 151] width 489 height 280
click at [615, 23] on span "Teleprompter" at bounding box center [613, 20] width 30 height 18
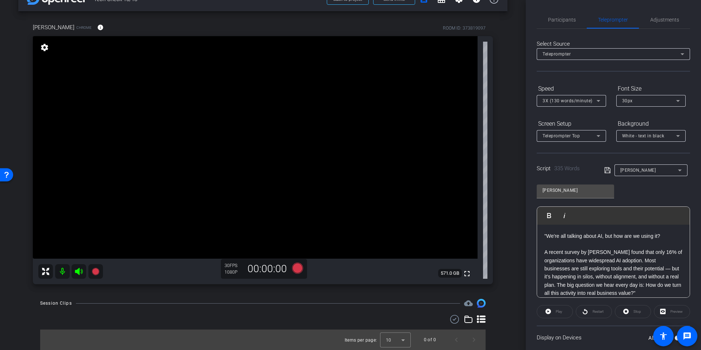
click at [505, 207] on div "arrow_back Tech Check 10/13 Back to project Send invite account_box grid_on set…" at bounding box center [263, 155] width 526 height 350
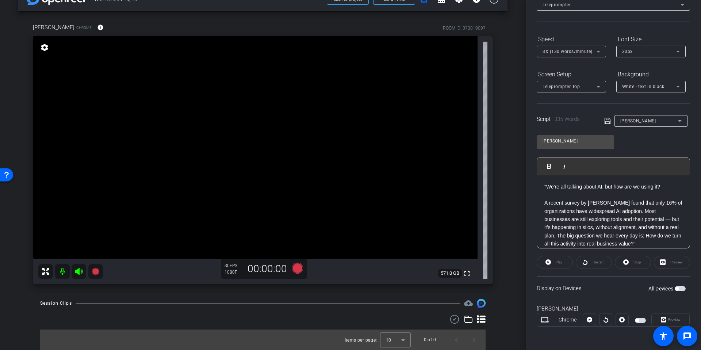
click at [507, 228] on div "arrow_back Tech Check 10/13 Back to project Send invite account_box grid_on set…" at bounding box center [263, 155] width 526 height 350
click at [676, 289] on span "button" at bounding box center [680, 288] width 11 height 5
click at [508, 188] on div "arrow_back Tech Check 10/13 Back to project Send invite account_box grid_on set…" at bounding box center [263, 155] width 526 height 350
click at [694, 214] on div "Participants Teleprompter Adjustments settings Studio Support flip Director [PE…" at bounding box center [613, 175] width 175 height 350
click at [497, 212] on div "[PERSON_NAME] Chrome info ROOM ID: 373819097 fullscreen settings 571.0 GB 30 FP…" at bounding box center [262, 151] width 489 height 280
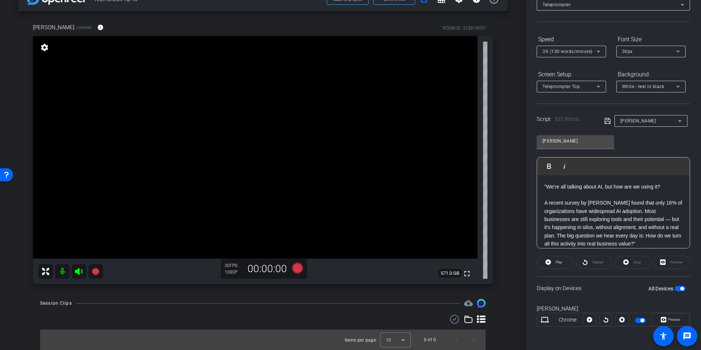
click at [659, 149] on div "[PERSON_NAME] Play Play from this location Play Selected Play and display the s…" at bounding box center [613, 189] width 153 height 119
click at [504, 211] on div "arrow_back Tech Check 10/13 Back to project Send invite account_box grid_on set…" at bounding box center [263, 155] width 526 height 350
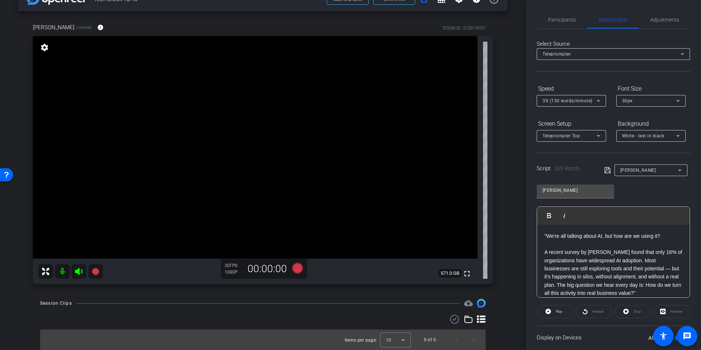
click at [514, 213] on div "arrow_back Tech Check 10/13 Back to project Send invite account_box grid_on set…" at bounding box center [263, 155] width 526 height 350
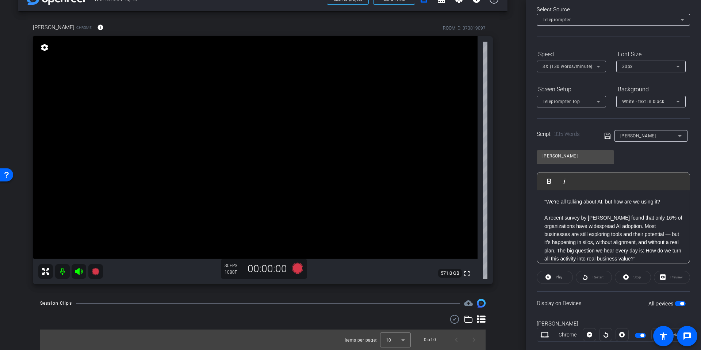
scroll to position [49, 0]
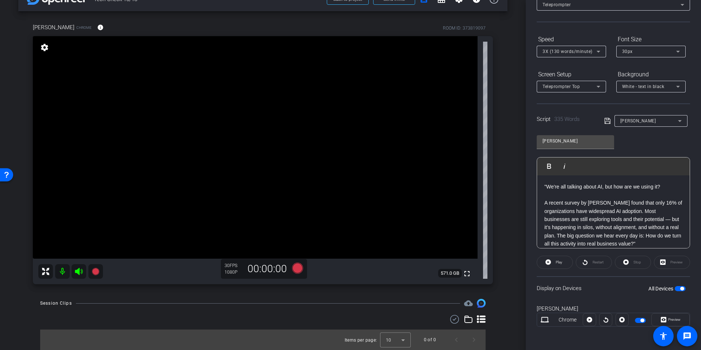
click at [504, 205] on div "arrow_back Tech Check 10/13 Back to project Send invite account_box grid_on set…" at bounding box center [263, 155] width 526 height 350
click at [503, 175] on div "[PERSON_NAME] Chrome info ROOM ID: 373819097 fullscreen settings 571.0 GB 30 FP…" at bounding box center [262, 151] width 489 height 280
click at [515, 161] on div "arrow_back Tech Check 10/13 Back to project Send invite account_box grid_on set…" at bounding box center [263, 155] width 526 height 350
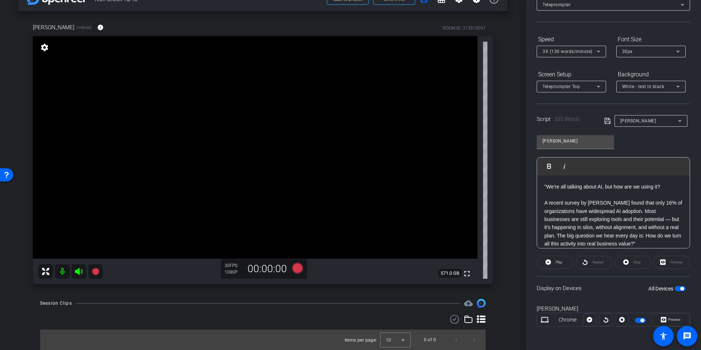
click at [515, 161] on div "arrow_back Tech Check 10/13 Back to project Send invite account_box grid_on set…" at bounding box center [263, 155] width 526 height 350
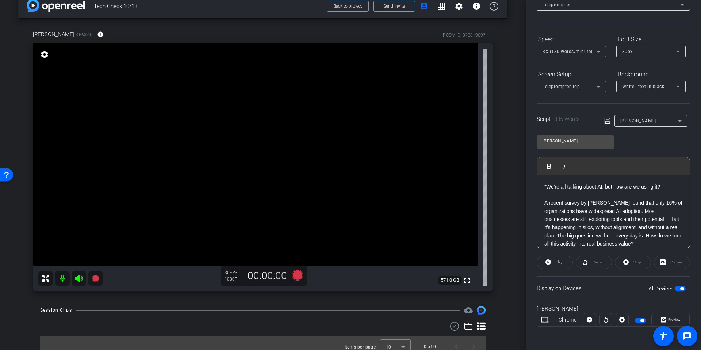
scroll to position [13, 0]
click at [515, 161] on div "arrow_back Tech Check 10/13 Back to project Send invite account_box grid_on set…" at bounding box center [263, 162] width 526 height 350
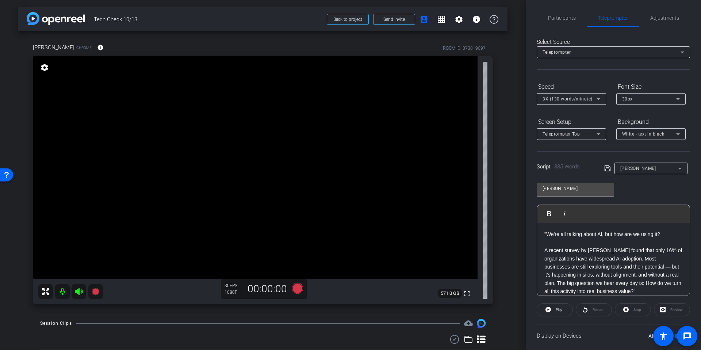
scroll to position [0, 0]
click at [512, 119] on div "arrow_back Tech Check 10/13 Back to project Send invite account_box grid_on set…" at bounding box center [263, 175] width 526 height 350
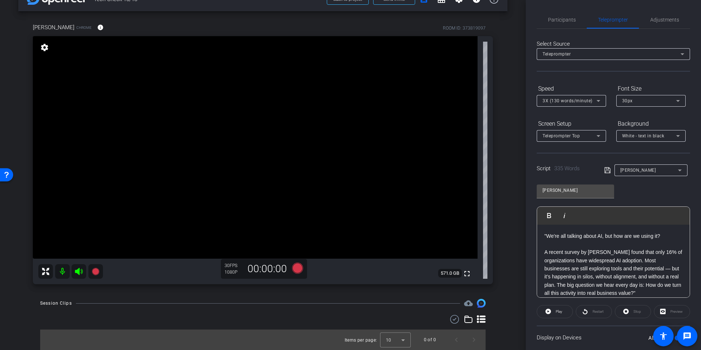
scroll to position [1, 0]
click at [635, 195] on div "[PERSON_NAME] Play Play from this location Play Selected Play and display the s…" at bounding box center [613, 236] width 153 height 119
click at [510, 173] on div "arrow_back Tech Check 10/13 Back to project Send invite account_box grid_on set…" at bounding box center [263, 155] width 526 height 350
click at [509, 175] on div "arrow_back Tech Check 10/13 Back to project Send invite account_box grid_on set…" at bounding box center [263, 155] width 526 height 350
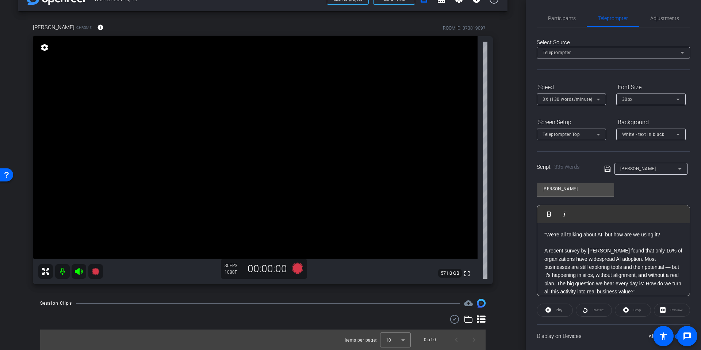
click at [509, 175] on div "arrow_back Tech Check 10/13 Back to project Send invite account_box grid_on set…" at bounding box center [263, 155] width 526 height 350
click at [656, 196] on div "[PERSON_NAME] Play Play from this location Play Selected Play and display the s…" at bounding box center [613, 236] width 153 height 119
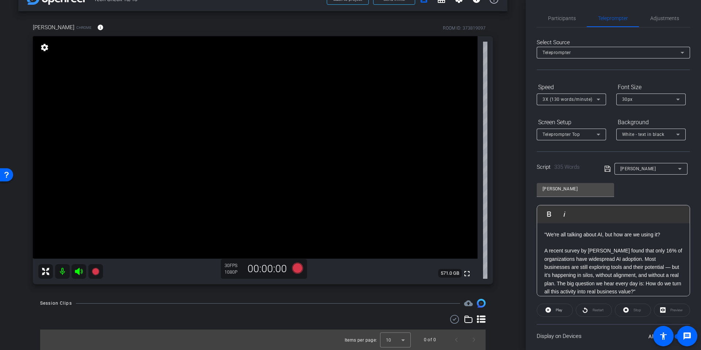
click at [501, 170] on div "[PERSON_NAME] Chrome info ROOM ID: 373819097 fullscreen settings 571.0 GB 30 FP…" at bounding box center [262, 151] width 489 height 280
click at [654, 189] on div "[PERSON_NAME] Play Play from this location Play Selected Play and display the s…" at bounding box center [613, 236] width 153 height 119
click at [501, 213] on div "[PERSON_NAME] Chrome info ROOM ID: 373819097 fullscreen settings 571.0 GB 30 FP…" at bounding box center [262, 151] width 489 height 280
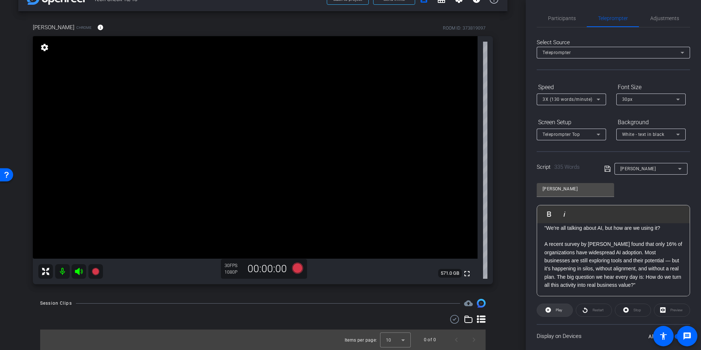
scroll to position [7, 0]
click at [554, 312] on span "Play" at bounding box center [558, 310] width 8 height 10
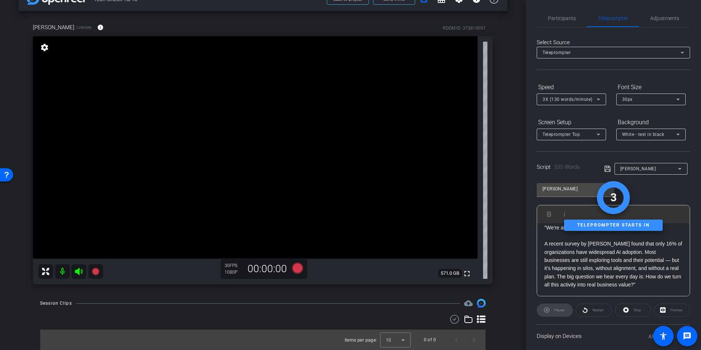
click at [509, 184] on div "arrow_back Tech Check 10/13 Back to project Send invite account_box grid_on set…" at bounding box center [263, 155] width 526 height 350
click at [557, 21] on span "Participants" at bounding box center [562, 18] width 28 height 18
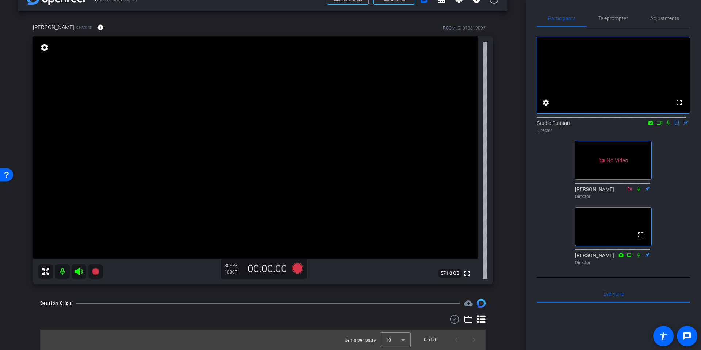
click at [506, 160] on div "arrow_back Tech Check 10/13 Back to project Send invite account_box grid_on set…" at bounding box center [263, 155] width 526 height 350
click at [501, 163] on div "[PERSON_NAME] Chrome info ROOM ID: 373819097 fullscreen settings 571.0 GB 30 FP…" at bounding box center [262, 151] width 489 height 280
click at [614, 20] on span "Teleprompter" at bounding box center [613, 18] width 30 height 5
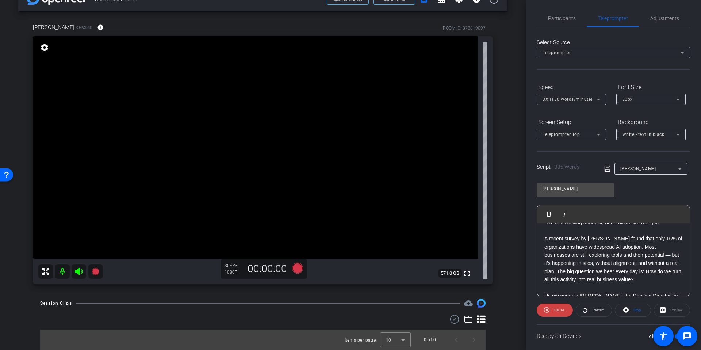
scroll to position [40, 0]
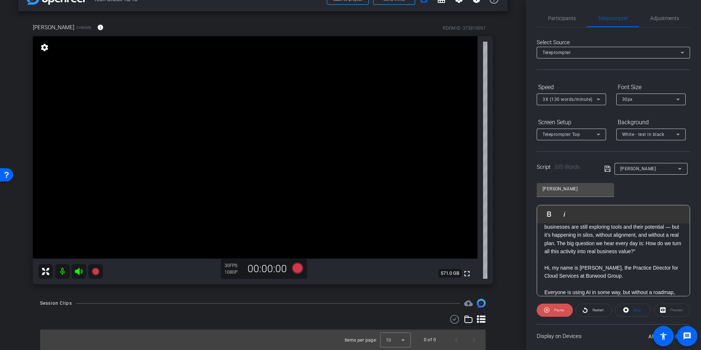
click at [556, 313] on span "Pause" at bounding box center [559, 310] width 12 height 10
click at [510, 170] on div "arrow_back Tech Check 10/13 Back to project Send invite account_box grid_on set…" at bounding box center [263, 155] width 526 height 350
click at [569, 24] on span "Participants" at bounding box center [562, 18] width 28 height 18
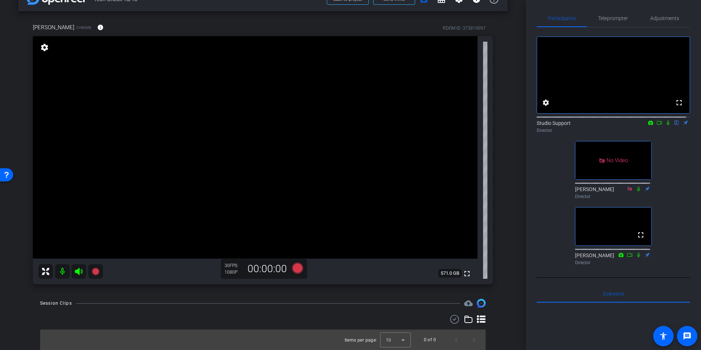
click at [499, 184] on div "[PERSON_NAME] Chrome info ROOM ID: 373819097 fullscreen settings 571.0 GB 30 FP…" at bounding box center [262, 151] width 489 height 280
click at [654, 23] on span "Adjustments" at bounding box center [664, 18] width 29 height 18
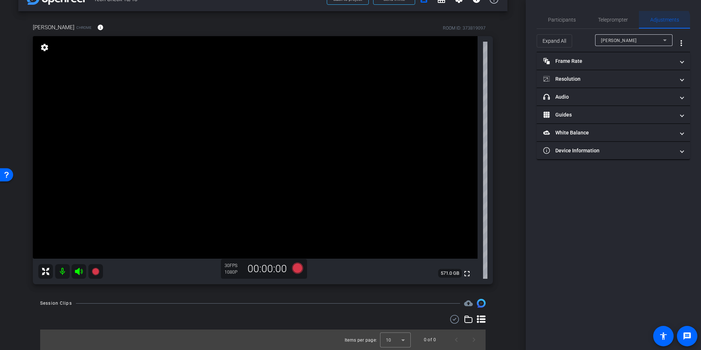
scroll to position [0, 0]
click at [516, 122] on div "arrow_back Tech Check 10/13 Back to project Send invite account_box grid_on set…" at bounding box center [263, 155] width 526 height 350
click at [610, 17] on span "Teleprompter" at bounding box center [613, 19] width 30 height 5
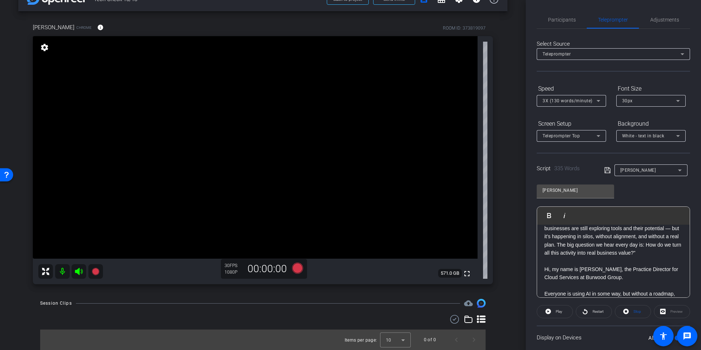
click at [593, 134] on div "Teleprompter Top" at bounding box center [570, 135] width 54 height 9
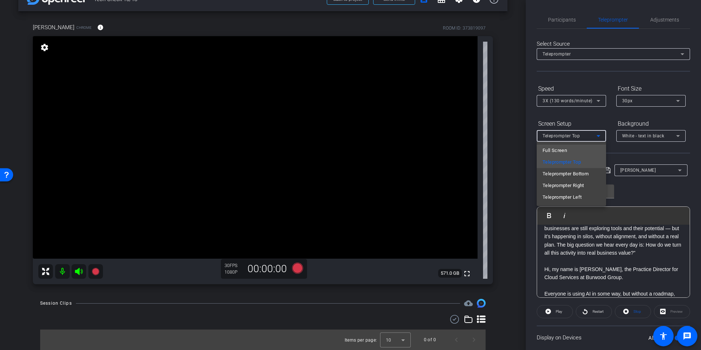
click at [560, 149] on span "Full Screen" at bounding box center [555, 150] width 24 height 9
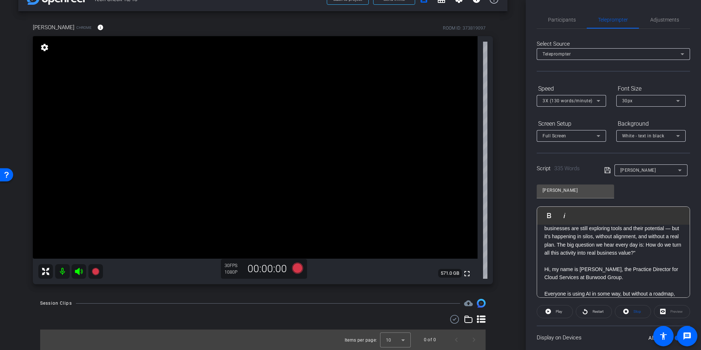
click at [509, 122] on div "arrow_back Tech Check 10/13 Back to project Send invite account_box grid_on set…" at bounding box center [263, 155] width 526 height 350
click at [512, 134] on div "arrow_back Tech Check 10/13 Back to project Send invite account_box grid_on set…" at bounding box center [263, 155] width 526 height 350
click at [557, 103] on span "3X (130 words/minute)" at bounding box center [568, 100] width 50 height 5
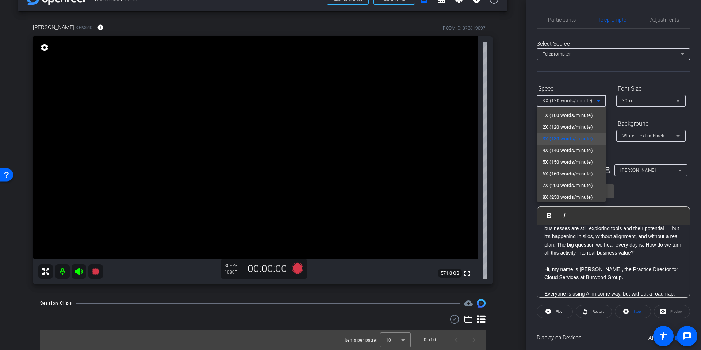
click at [499, 100] on div at bounding box center [350, 175] width 701 height 350
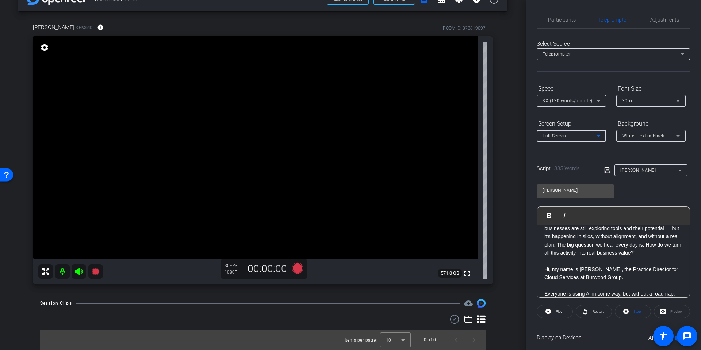
click at [582, 138] on div "Full Screen" at bounding box center [570, 135] width 54 height 9
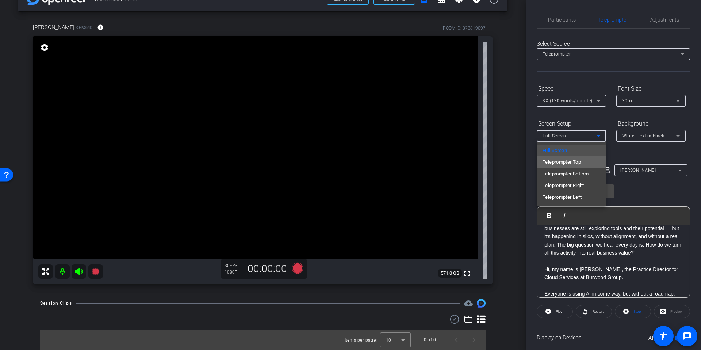
click at [561, 160] on span "Teleprompter Top" at bounding box center [562, 162] width 38 height 9
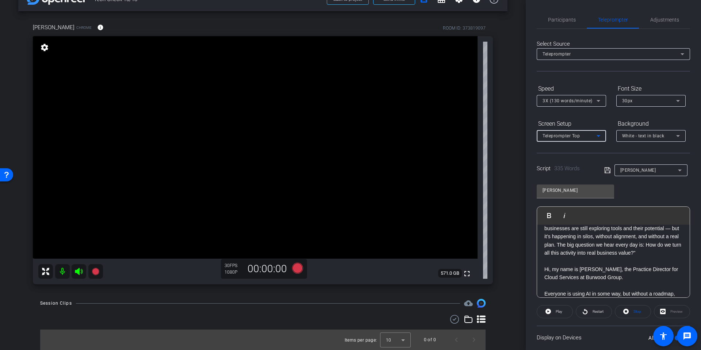
click at [498, 150] on div "[PERSON_NAME] Chrome info ROOM ID: 373819097 fullscreen settings 571.0 GB 30 FP…" at bounding box center [262, 151] width 489 height 280
click at [505, 83] on div "arrow_back Tech Check 10/13 Back to project Send invite account_box grid_on set…" at bounding box center [263, 155] width 526 height 350
click at [558, 15] on span "Participants" at bounding box center [562, 20] width 28 height 18
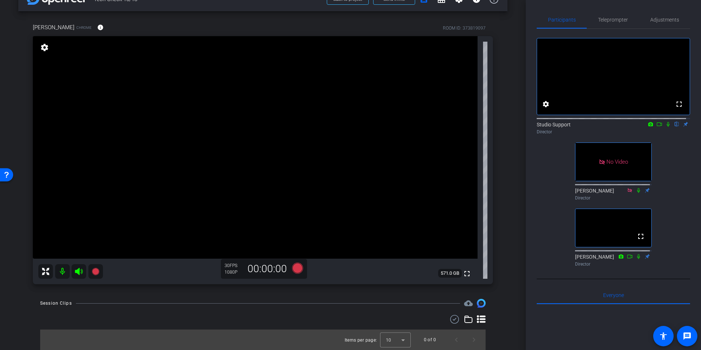
click at [497, 128] on div "[PERSON_NAME] Chrome info ROOM ID: 373819097 fullscreen settings 571.0 GB 30 FP…" at bounding box center [262, 151] width 489 height 280
click at [513, 153] on div "arrow_back Tech Check 10/13 Back to project Send invite account_box grid_on set…" at bounding box center [263, 155] width 526 height 350
click at [615, 20] on span "Teleprompter" at bounding box center [613, 19] width 30 height 5
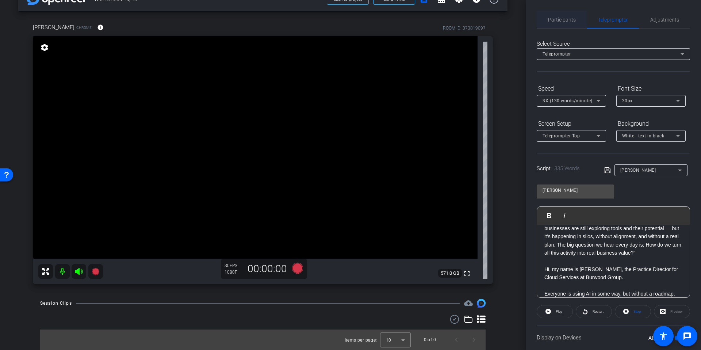
click at [565, 27] on span "Participants" at bounding box center [562, 20] width 28 height 18
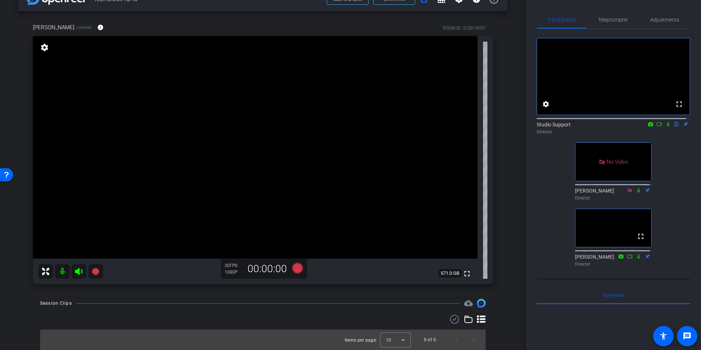
click at [504, 157] on div "arrow_back Tech Check 10/13 Back to project Send invite account_box grid_on set…" at bounding box center [263, 155] width 526 height 350
click at [290, 271] on icon at bounding box center [298, 267] width 18 height 13
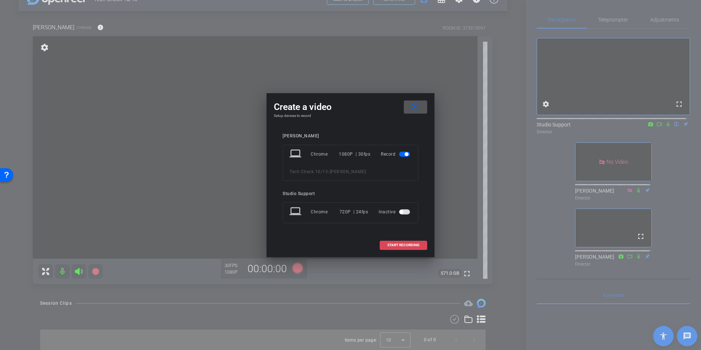
click at [402, 247] on span at bounding box center [403, 245] width 47 height 18
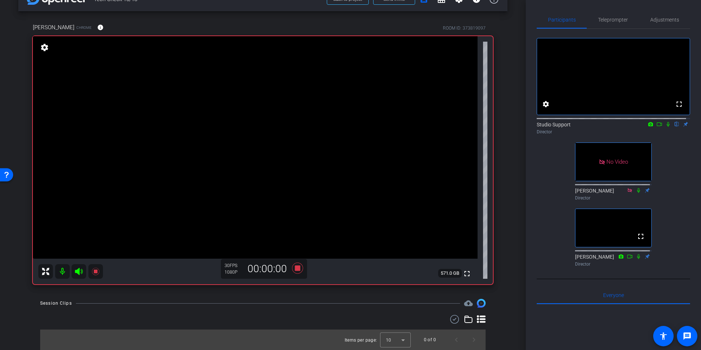
click at [503, 115] on div "[PERSON_NAME] Chrome info ROOM ID: 373819097 fullscreen settings 571.0 GB 30 FP…" at bounding box center [262, 151] width 489 height 280
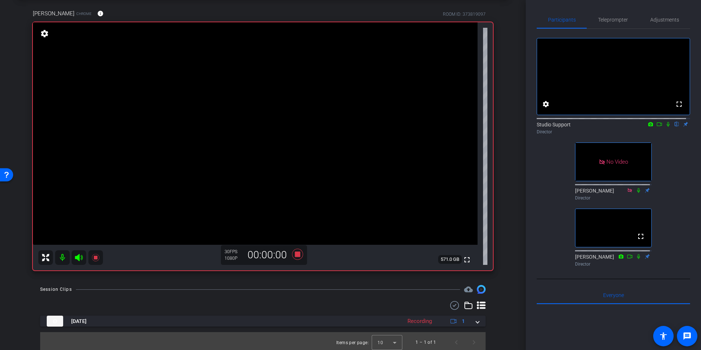
scroll to position [37, 0]
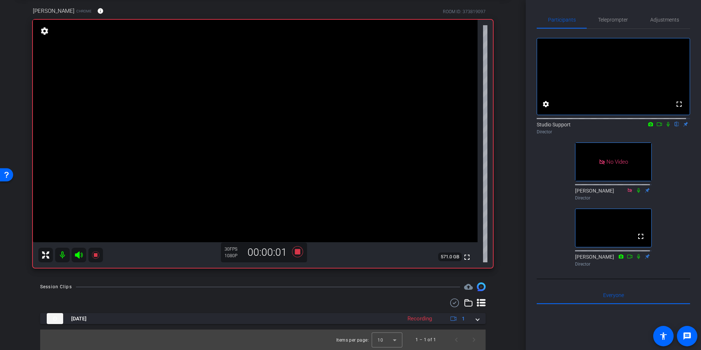
drag, startPoint x: 475, startPoint y: 319, endPoint x: 486, endPoint y: 288, distance: 33.4
click at [476, 319] on span at bounding box center [477, 319] width 3 height 8
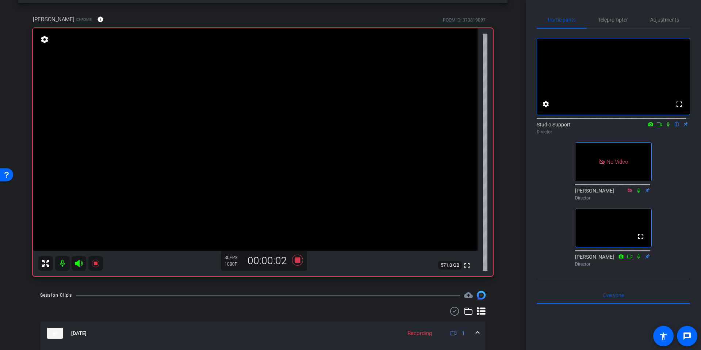
scroll to position [1, 0]
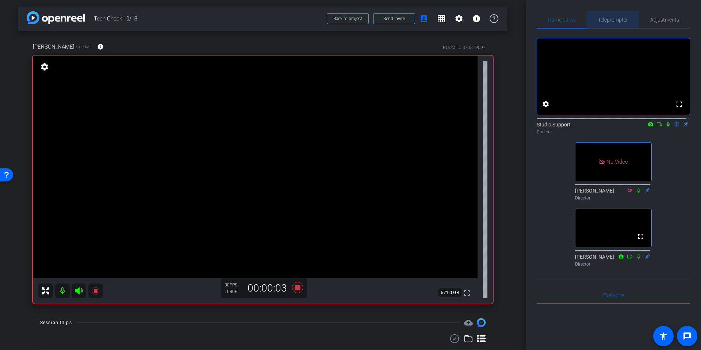
click at [615, 18] on span "Teleprompter" at bounding box center [613, 19] width 30 height 5
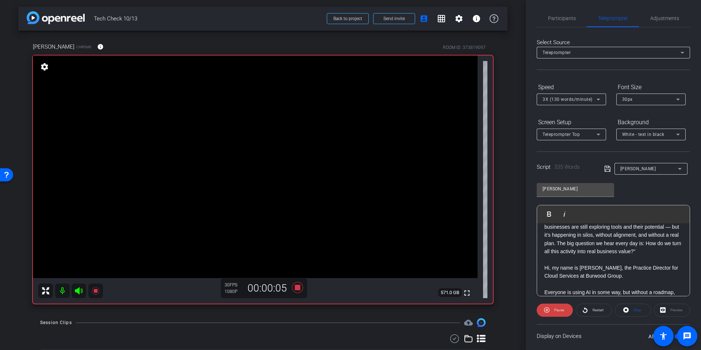
scroll to position [0, 0]
click at [563, 25] on span "Participants" at bounding box center [562, 20] width 28 height 18
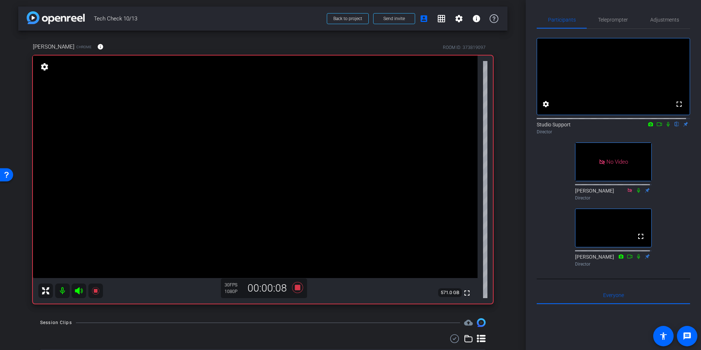
click at [665, 127] on icon at bounding box center [668, 124] width 6 height 5
click at [515, 127] on div "arrow_back Tech Check 10/13 Back to project Send invite account_box grid_on set…" at bounding box center [263, 174] width 526 height 350
click at [671, 25] on span "Adjustments" at bounding box center [664, 20] width 29 height 18
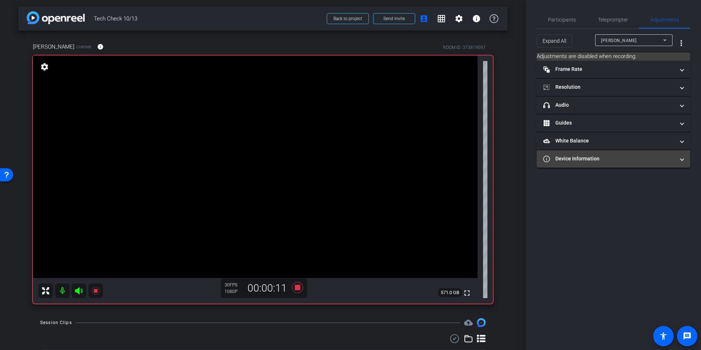
click at [588, 159] on mat-panel-title "Device Information" at bounding box center [608, 159] width 131 height 8
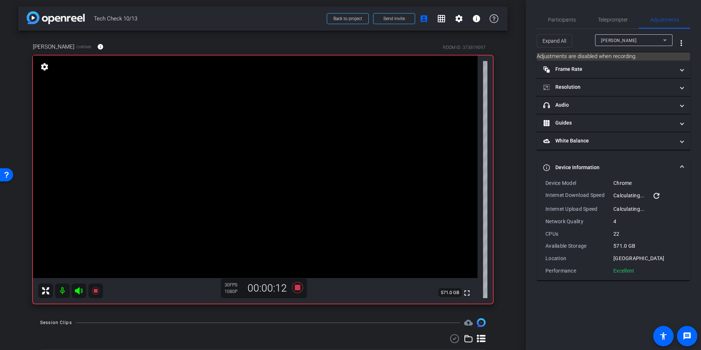
click at [508, 201] on div "arrow_back Tech Check 10/13 Back to project Send invite account_box grid_on set…" at bounding box center [263, 174] width 526 height 350
click at [563, 22] on span "Participants" at bounding box center [562, 19] width 28 height 5
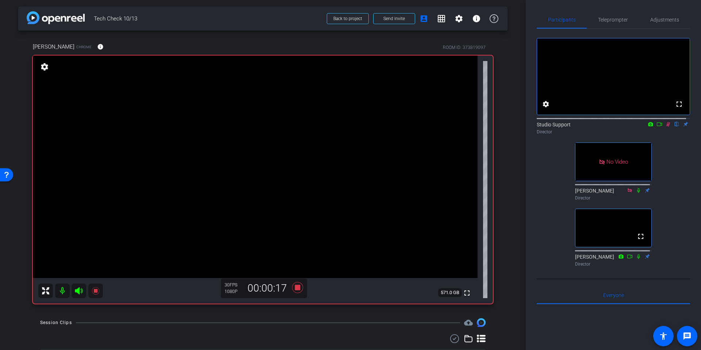
click at [502, 136] on div "[PERSON_NAME] Chrome info ROOM ID: 373819097 fullscreen settings 571.0 GB 30 FP…" at bounding box center [262, 171] width 489 height 280
click at [611, 19] on span "Teleprompter" at bounding box center [613, 19] width 30 height 5
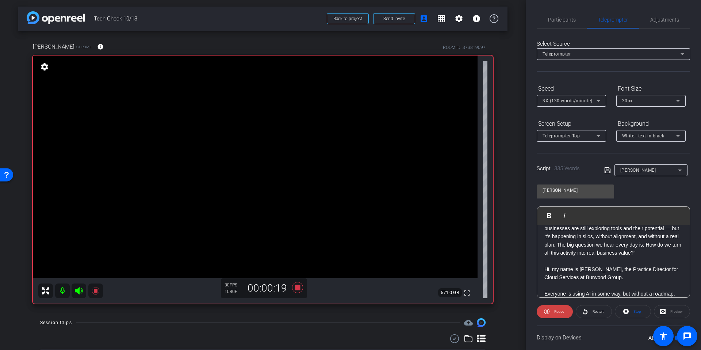
click at [512, 166] on div "arrow_back Tech Check 10/13 Back to project Send invite account_box grid_on set…" at bounding box center [263, 174] width 526 height 350
click at [557, 19] on span "Participants" at bounding box center [562, 19] width 28 height 5
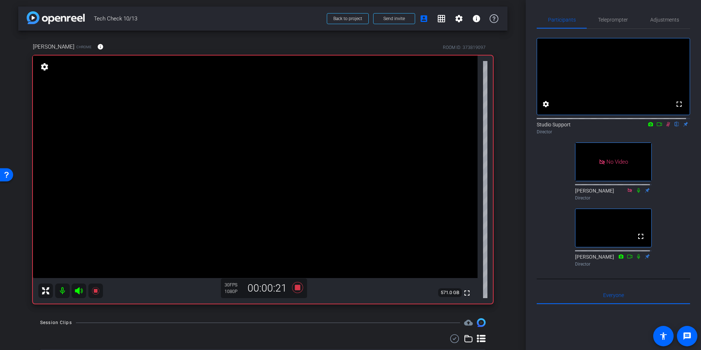
click at [508, 127] on div "arrow_back Tech Check 10/13 Back to project Send invite account_box grid_on set…" at bounding box center [263, 174] width 526 height 350
click at [508, 124] on div "arrow_back Tech Check 10/13 Back to project Send invite account_box grid_on set…" at bounding box center [263, 174] width 526 height 350
click at [664, 135] on div "Studio Support flip Director" at bounding box center [613, 128] width 153 height 14
click at [665, 127] on icon at bounding box center [668, 124] width 6 height 5
click at [296, 289] on icon at bounding box center [297, 287] width 11 height 11
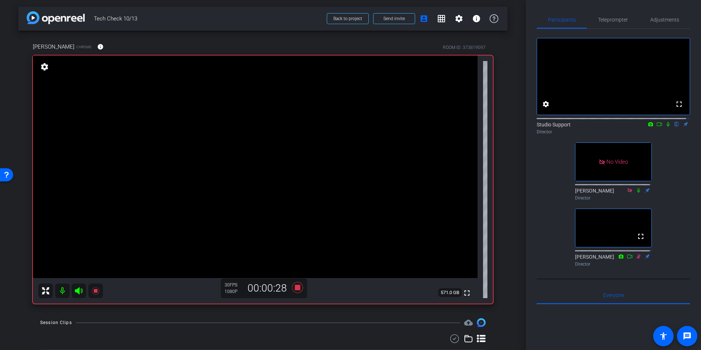
click at [504, 172] on div "arrow_back Tech Check 10/13 Back to project Send invite account_box grid_on set…" at bounding box center [263, 174] width 526 height 350
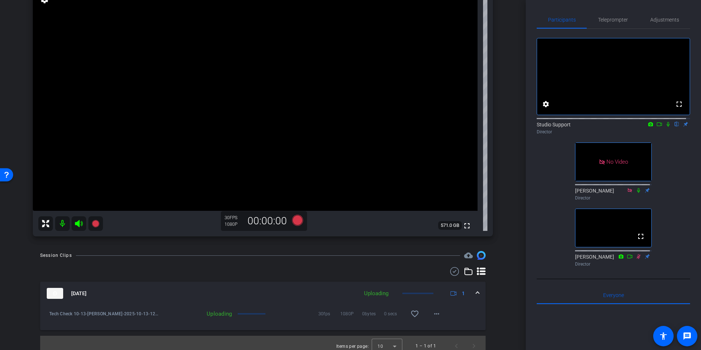
scroll to position [74, 0]
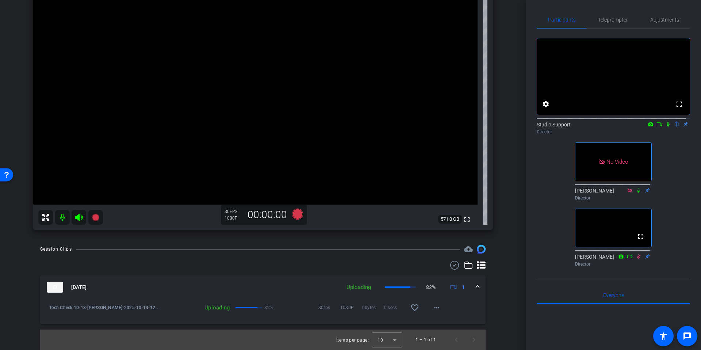
click at [514, 209] on div "arrow_back Tech Check 10/13 Back to project Send invite account_box grid_on set…" at bounding box center [263, 101] width 526 height 350
click at [667, 127] on icon at bounding box center [668, 124] width 6 height 5
click at [509, 267] on div "arrow_back Tech Check 10/13 Back to project Send invite account_box grid_on set…" at bounding box center [263, 101] width 526 height 350
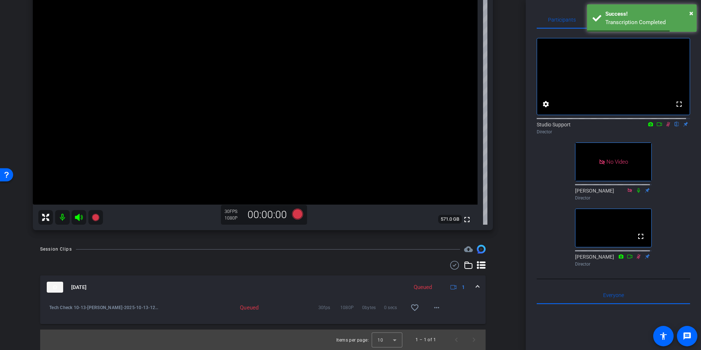
click at [495, 253] on div "Session Clips cloud_upload [DATE] Queued 1 Tech Check 10-13-[PERSON_NAME]-2025-…" at bounding box center [262, 297] width 489 height 105
click at [503, 247] on div "Session Clips cloud_upload [DATE] Queued 1 Tech Check 10-13-[PERSON_NAME]-2025-…" at bounding box center [262, 297] width 489 height 105
click at [435, 311] on mat-icon "more_horiz" at bounding box center [436, 307] width 9 height 9
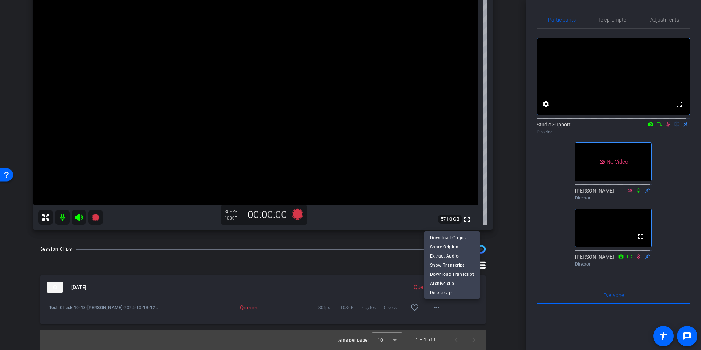
click at [500, 226] on div at bounding box center [350, 175] width 701 height 350
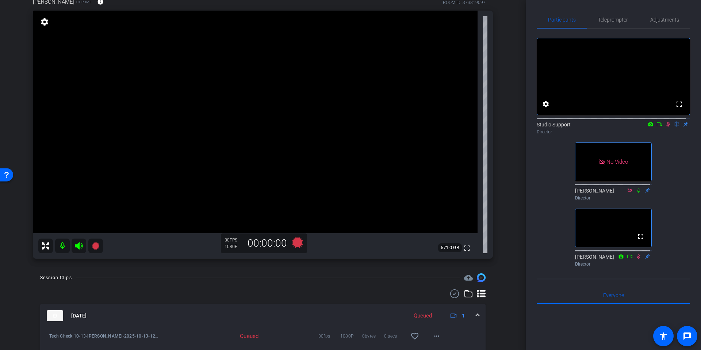
scroll to position [0, 0]
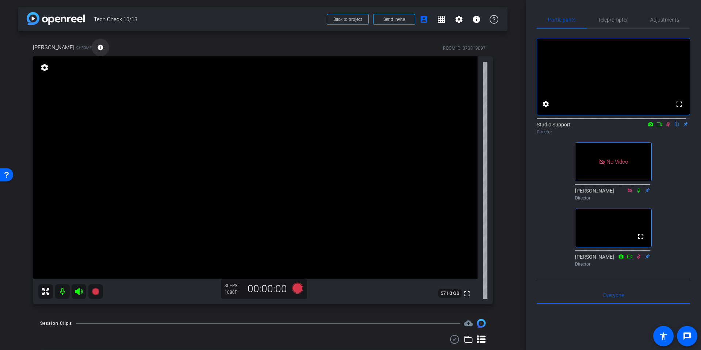
click at [97, 46] on mat-icon "info" at bounding box center [100, 47] width 7 height 7
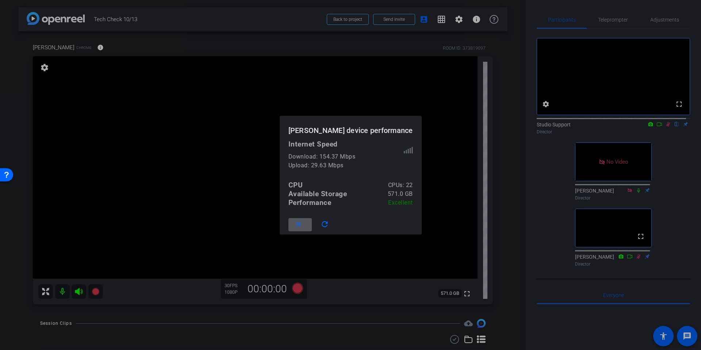
click at [507, 186] on div at bounding box center [350, 175] width 701 height 350
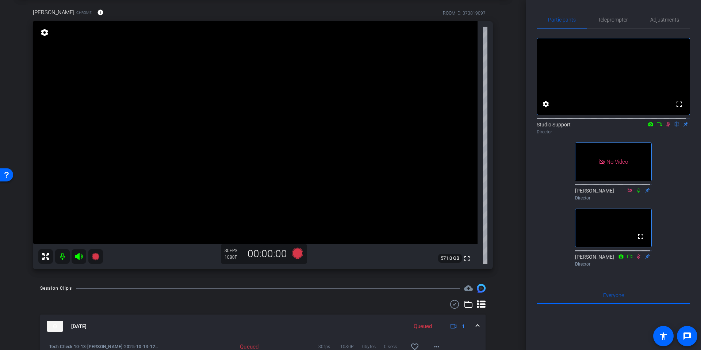
scroll to position [74, 0]
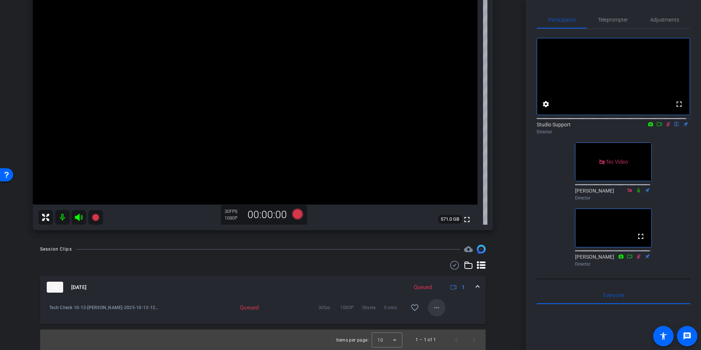
click at [432, 308] on mat-icon "more_horiz" at bounding box center [436, 307] width 9 height 9
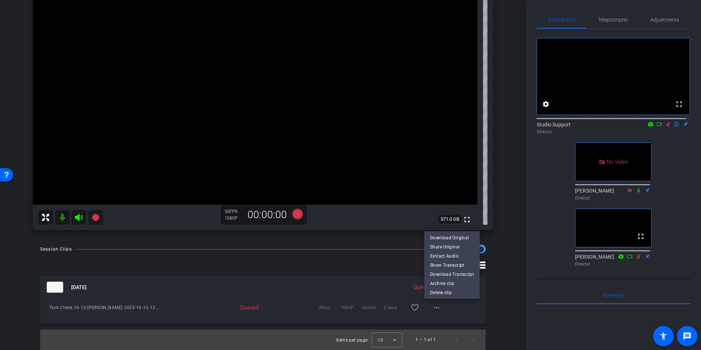
click at [505, 238] on div at bounding box center [350, 175] width 701 height 350
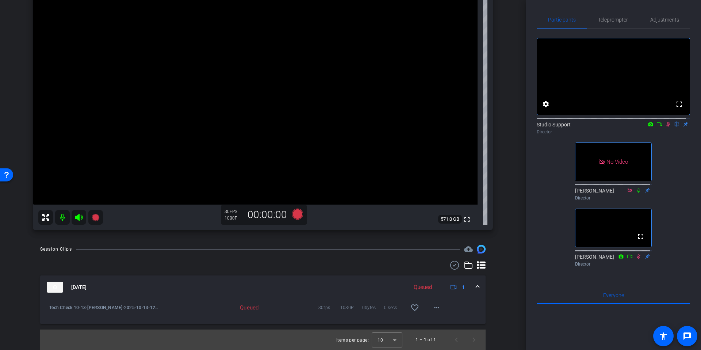
click at [515, 171] on div "arrow_back Tech Check 10/13 Back to project Send invite account_box grid_on set…" at bounding box center [263, 101] width 526 height 350
click at [517, 169] on div "arrow_back Tech Check 10/13 Back to project Send invite account_box grid_on set…" at bounding box center [263, 101] width 526 height 350
click at [503, 208] on div "[PERSON_NAME] Chrome info ROOM ID: 373819097 fullscreen settings 571.0 GB 30 FP…" at bounding box center [262, 97] width 489 height 280
click at [437, 308] on mat-icon "more_horiz" at bounding box center [436, 307] width 9 height 9
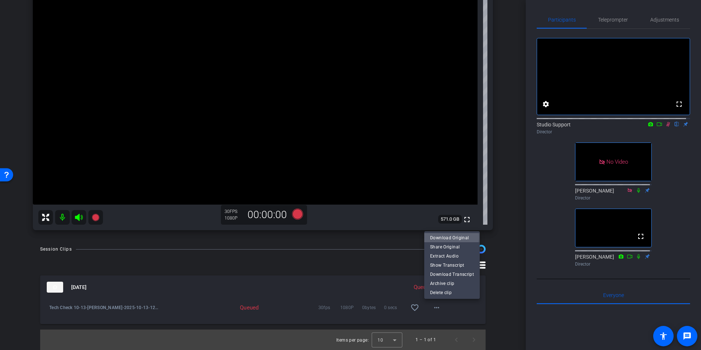
click at [448, 237] on span "Download Original" at bounding box center [452, 237] width 44 height 9
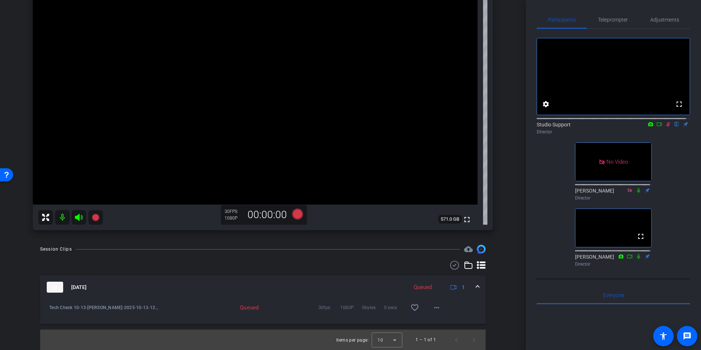
click at [509, 178] on div "arrow_back Tech Check 10/13 Back to project Send invite account_box grid_on set…" at bounding box center [263, 101] width 526 height 350
click at [513, 130] on div "arrow_back Tech Check 10/13 Back to project Send invite account_box grid_on set…" at bounding box center [263, 101] width 526 height 350
click at [510, 271] on div "arrow_back Tech Check 10/13 Back to project Send invite account_box grid_on set…" at bounding box center [263, 101] width 526 height 350
click at [433, 308] on mat-icon "more_horiz" at bounding box center [436, 307] width 9 height 9
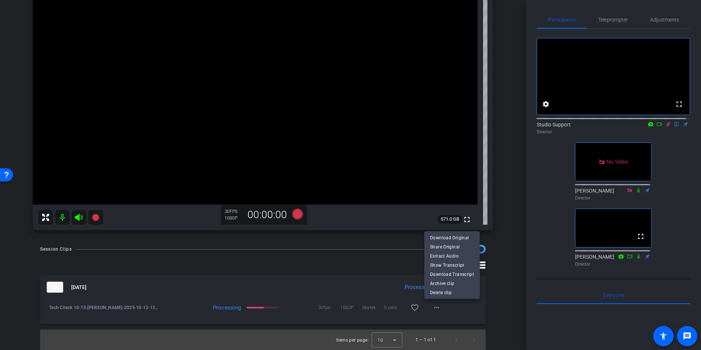
click at [499, 186] on div at bounding box center [350, 175] width 701 height 350
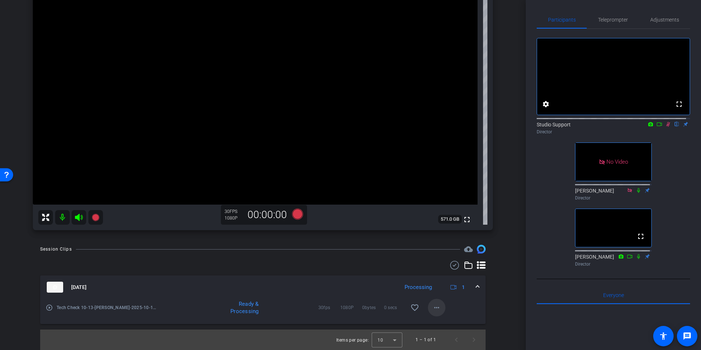
click at [435, 312] on span at bounding box center [437, 308] width 18 height 18
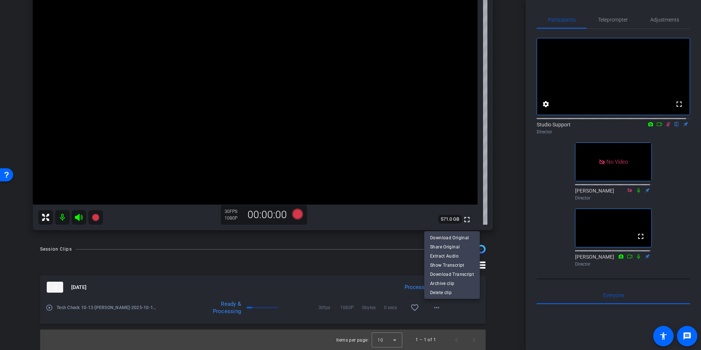
click at [508, 206] on div at bounding box center [350, 175] width 701 height 350
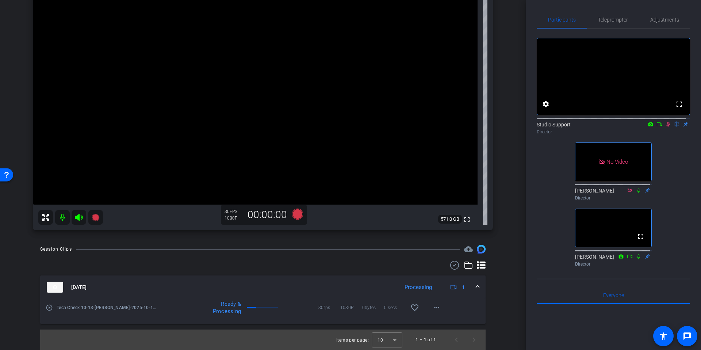
click at [501, 188] on div "[PERSON_NAME] Chrome info ROOM ID: 373819097 fullscreen settings 571.0 GB 30 FP…" at bounding box center [262, 97] width 489 height 280
click at [508, 188] on div "arrow_back Tech Check 10/13 Back to project Send invite account_box grid_on set…" at bounding box center [263, 101] width 526 height 350
click at [665, 127] on icon at bounding box center [668, 124] width 6 height 5
click at [509, 174] on div "arrow_back Tech Check 10/13 Back to project Send invite account_box grid_on set…" at bounding box center [263, 101] width 526 height 350
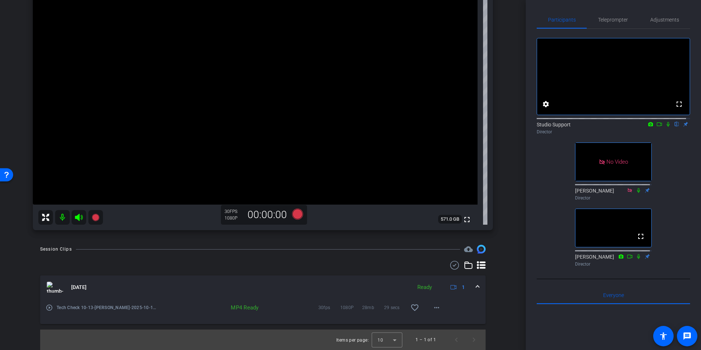
click at [513, 164] on div "arrow_back Tech Check 10/13 Back to project Send invite account_box grid_on set…" at bounding box center [263, 101] width 526 height 350
click at [433, 312] on mat-icon "more_horiz" at bounding box center [436, 307] width 9 height 9
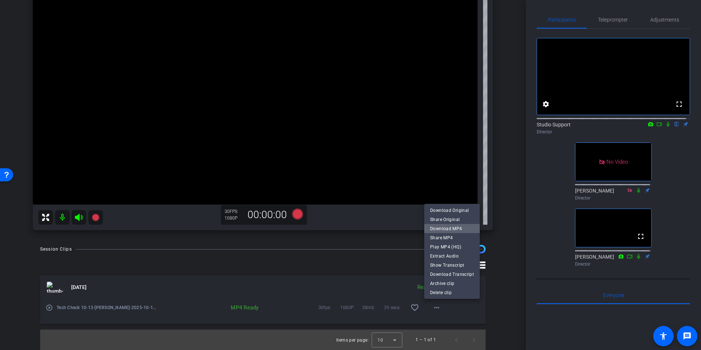
click at [462, 230] on span "Download MP4" at bounding box center [452, 228] width 44 height 9
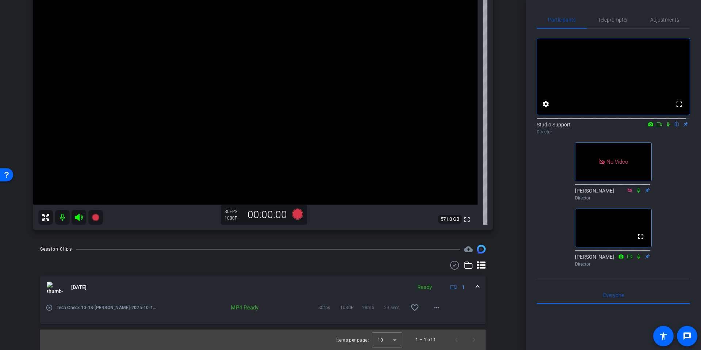
click at [509, 231] on div "arrow_back Tech Check 10/13 Back to project Send invite account_box grid_on set…" at bounding box center [263, 101] width 526 height 350
click at [665, 127] on icon at bounding box center [668, 124] width 6 height 5
click at [514, 145] on div "arrow_back Tech Check 10/13 Back to project Send invite account_box grid_on set…" at bounding box center [263, 101] width 526 height 350
click at [503, 178] on div "[PERSON_NAME] Chrome info ROOM ID: 373819097 fullscreen settings 571.0 GB 30 FP…" at bounding box center [262, 97] width 489 height 280
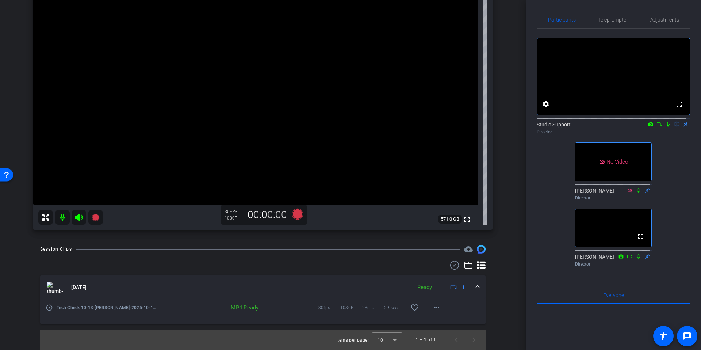
click at [513, 186] on div "arrow_back Tech Check 10/13 Back to project Send invite account_box grid_on set…" at bounding box center [263, 101] width 526 height 350
click at [517, 173] on div "arrow_back Tech Check 10/13 Back to project Send invite account_box grid_on set…" at bounding box center [263, 101] width 526 height 350
click at [515, 172] on div "arrow_back Tech Check 10/13 Back to project Send invite account_box grid_on set…" at bounding box center [263, 101] width 526 height 350
click at [509, 138] on div "arrow_back Tech Check 10/13 Back to project Send invite account_box grid_on set…" at bounding box center [263, 101] width 526 height 350
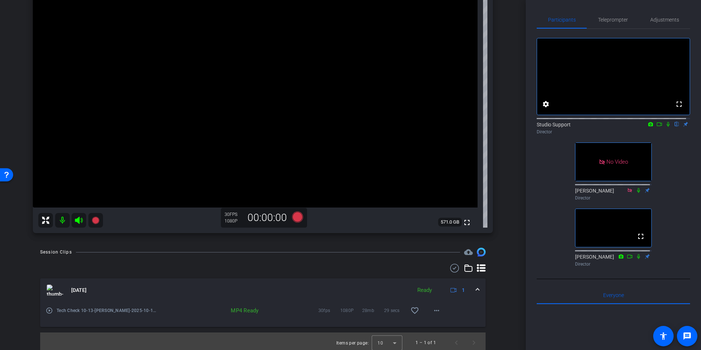
scroll to position [66, 0]
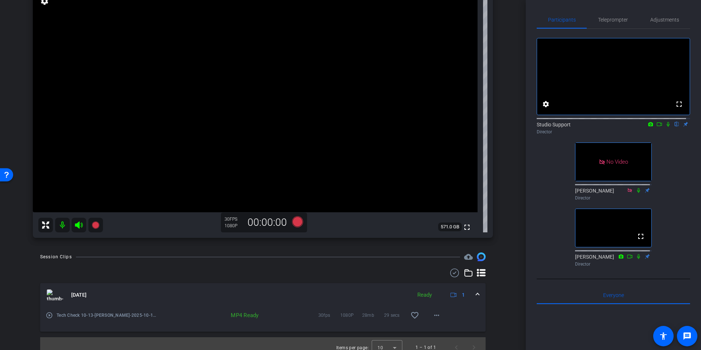
click at [508, 141] on div "arrow_back Tech Check 10/13 Back to project Send invite account_box grid_on set…" at bounding box center [263, 109] width 526 height 350
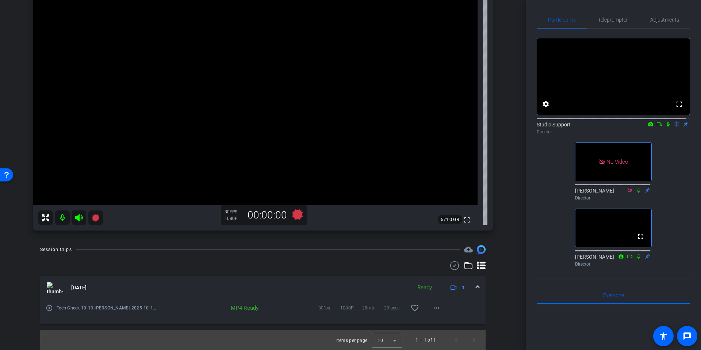
scroll to position [74, 0]
click at [516, 243] on div "arrow_back Tech Check 10/13 Back to project Send invite account_box grid_on set…" at bounding box center [263, 101] width 526 height 350
click at [511, 237] on div "arrow_back Tech Check 10/13 Back to project Send invite account_box grid_on set…" at bounding box center [263, 101] width 526 height 350
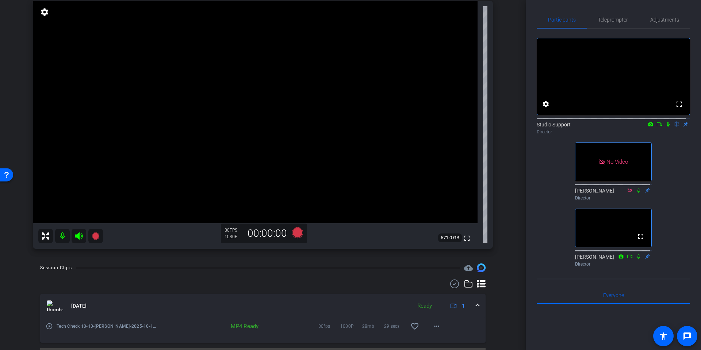
scroll to position [63, 0]
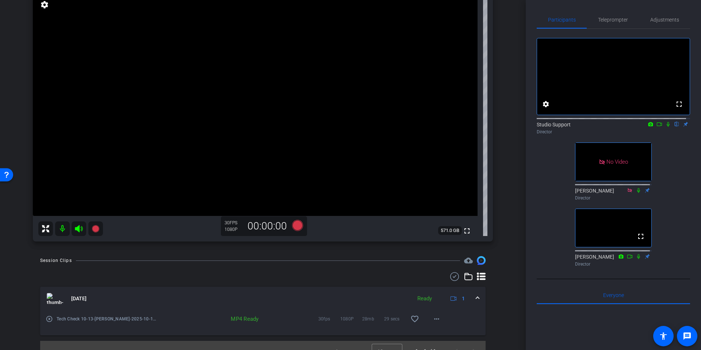
click at [504, 199] on div "arrow_back Tech Check 10/13 Back to project Send invite account_box grid_on set…" at bounding box center [263, 112] width 526 height 350
click at [510, 91] on div "arrow_back Tech Check 10/13 Back to project Send invite account_box grid_on set…" at bounding box center [263, 112] width 526 height 350
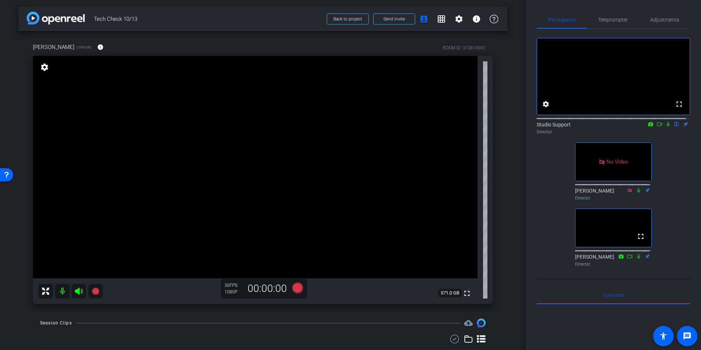
scroll to position [0, 0]
click at [613, 21] on span "Teleprompter" at bounding box center [613, 19] width 30 height 5
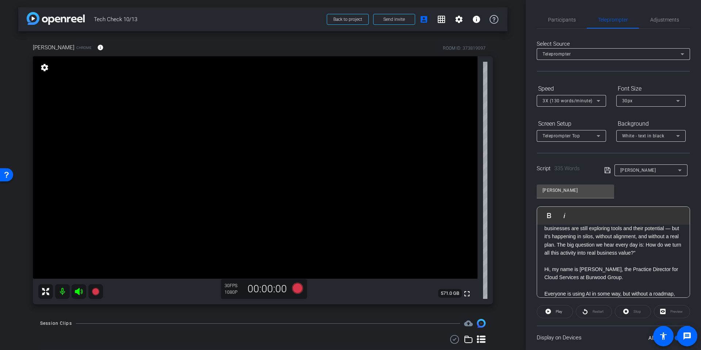
click at [505, 152] on div "arrow_back Tech Check 10/13 Back to project Send invite account_box grid_on set…" at bounding box center [263, 175] width 526 height 350
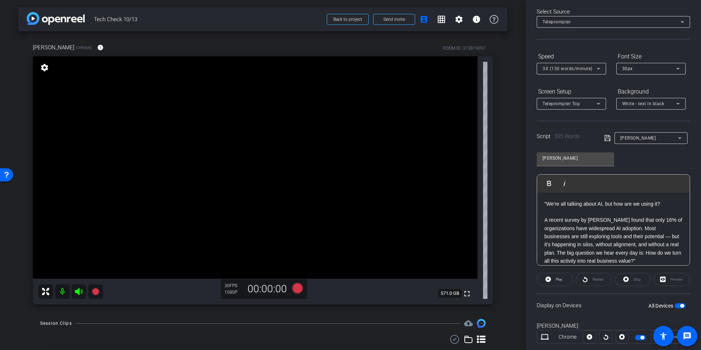
click at [642, 160] on div "[PERSON_NAME] Play Play from this location Play Selected Play and display the s…" at bounding box center [613, 206] width 153 height 119
click at [510, 156] on div "arrow_back Tech Check 10/13 Back to project Send invite account_box grid_on set…" at bounding box center [263, 175] width 526 height 350
click at [660, 159] on div "[PERSON_NAME] Play Play from this location Play Selected Play and display the s…" at bounding box center [613, 206] width 153 height 119
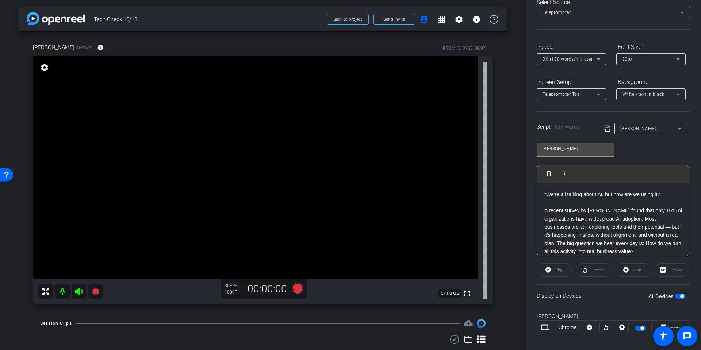
scroll to position [49, 0]
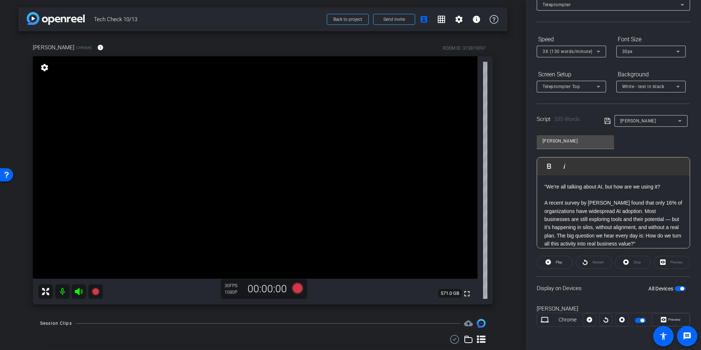
click at [680, 292] on div "Display on Devices All Devices" at bounding box center [613, 288] width 153 height 24
drag, startPoint x: 680, startPoint y: 290, endPoint x: 664, endPoint y: 275, distance: 22.2
click at [680, 290] on span "button" at bounding box center [680, 288] width 11 height 5
click at [507, 176] on div "arrow_back Tech Check 10/13 Back to project Send invite account_box grid_on set…" at bounding box center [263, 175] width 526 height 350
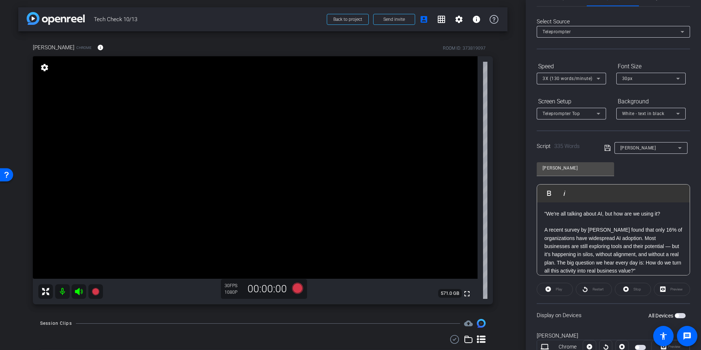
scroll to position [0, 0]
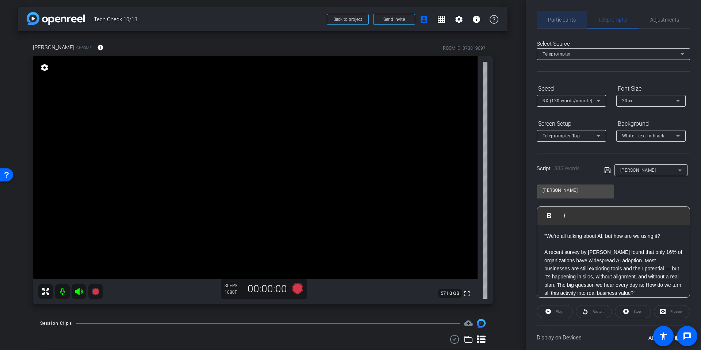
click at [561, 18] on span "Participants" at bounding box center [562, 19] width 28 height 5
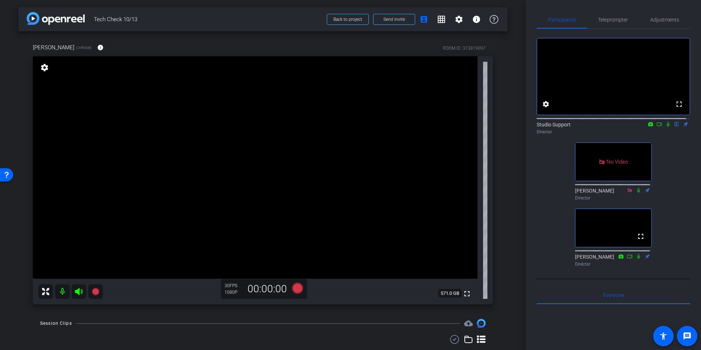
click at [510, 174] on div "arrow_back Tech Check 10/13 Back to project Send invite account_box grid_on set…" at bounding box center [263, 175] width 526 height 350
